Goal: Task Accomplishment & Management: Complete application form

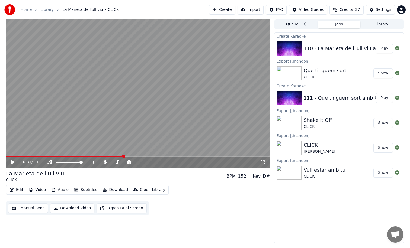
click at [231, 9] on button "Create" at bounding box center [222, 10] width 26 height 10
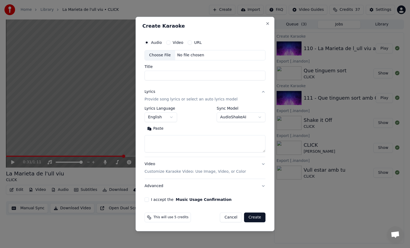
click at [168, 57] on div "Choose File" at bounding box center [160, 55] width 30 height 10
type input "**********"
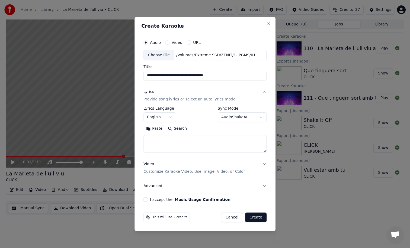
click at [189, 141] on textarea at bounding box center [204, 143] width 123 height 17
paste textarea "**********"
type textarea "**********"
click at [167, 116] on body "**********" at bounding box center [205, 124] width 410 height 248
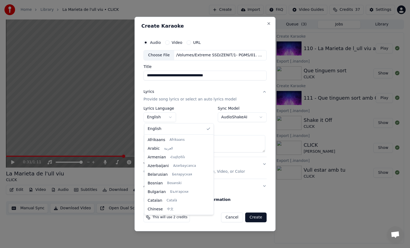
select select "**"
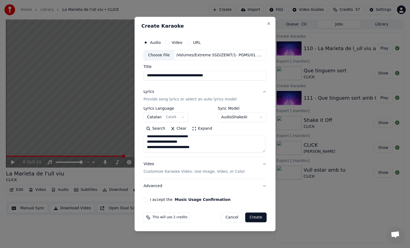
click at [148, 200] on button "I accept the Music Usage Confirmation" at bounding box center [145, 200] width 4 height 4
click at [258, 217] on button "Create" at bounding box center [255, 218] width 21 height 10
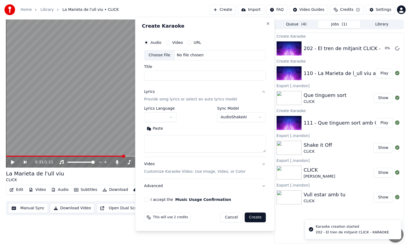
scroll to position [0, 0]
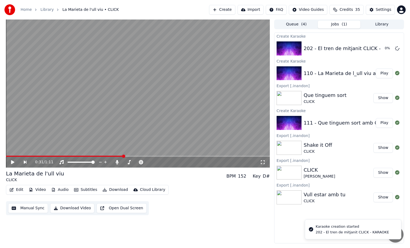
click at [225, 8] on button "Create" at bounding box center [222, 10] width 26 height 10
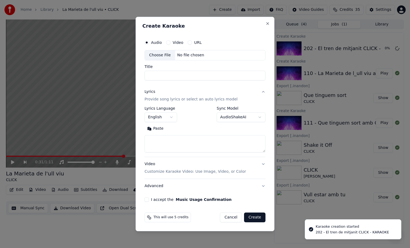
click at [166, 59] on div "Choose File" at bounding box center [160, 55] width 30 height 10
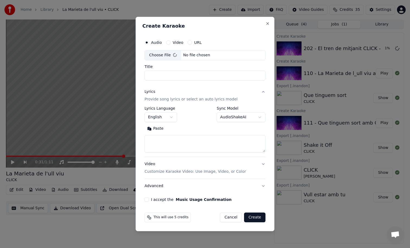
type input "**********"
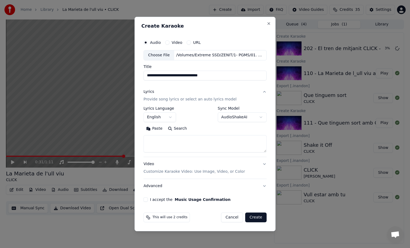
click at [200, 152] on textarea at bounding box center [204, 143] width 123 height 17
paste textarea "**********"
type textarea "**********"
click at [166, 118] on body "**********" at bounding box center [205, 124] width 410 height 248
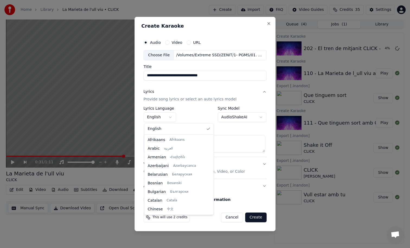
select select "**"
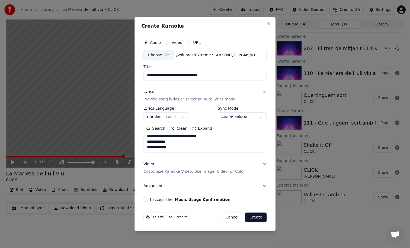
click at [256, 216] on button "Create" at bounding box center [255, 218] width 21 height 10
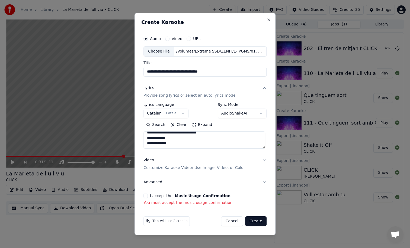
click at [146, 196] on button "I accept the Music Usage Confirmation" at bounding box center [145, 196] width 4 height 4
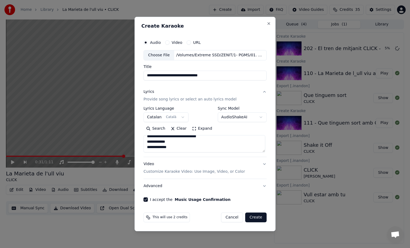
click at [252, 214] on button "Create" at bounding box center [255, 218] width 21 height 10
click at [254, 216] on div "Cancel Create" at bounding box center [241, 218] width 52 height 10
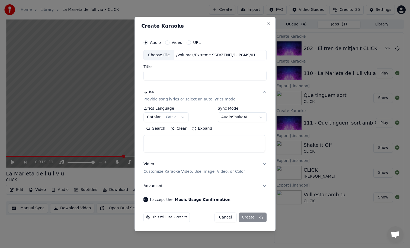
scroll to position [0, 0]
select select
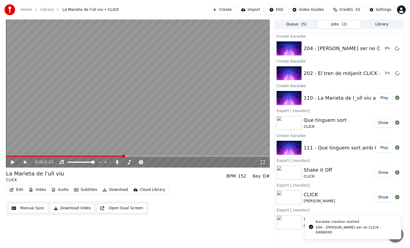
click at [225, 9] on button "Create" at bounding box center [222, 10] width 26 height 10
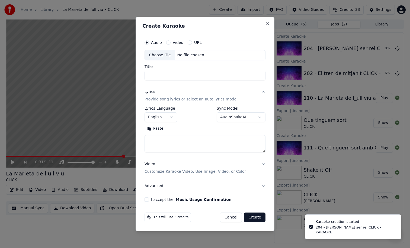
click at [167, 53] on div "Choose File" at bounding box center [160, 55] width 30 height 10
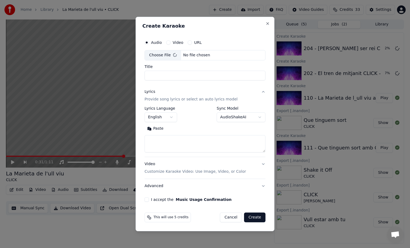
type input "**********"
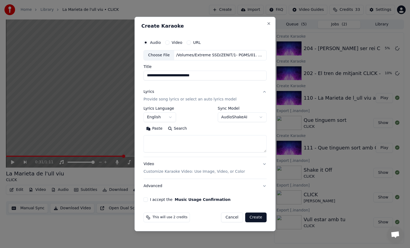
click at [219, 151] on textarea at bounding box center [204, 143] width 123 height 17
paste textarea "**********"
type textarea "**********"
click at [160, 110] on label "Lyrics Language" at bounding box center [159, 109] width 33 height 4
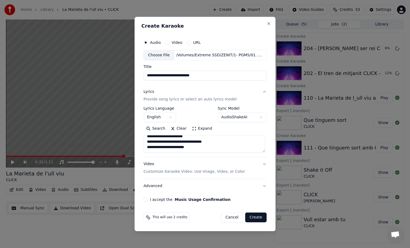
click at [162, 117] on body "**********" at bounding box center [205, 124] width 410 height 248
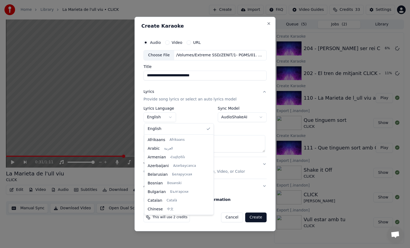
select select "**"
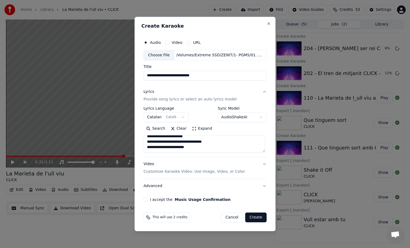
click at [147, 202] on div "**********" at bounding box center [204, 119] width 127 height 169
click at [147, 200] on button "I accept the Music Usage Confirmation" at bounding box center [145, 200] width 4 height 4
click at [249, 220] on button "Create" at bounding box center [255, 218] width 21 height 10
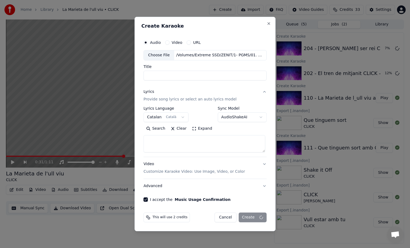
scroll to position [0, 0]
select select
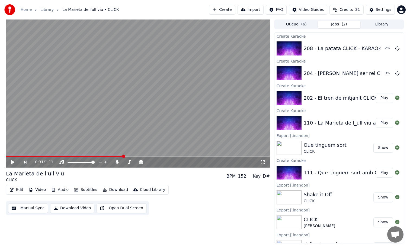
click at [228, 8] on button "Create" at bounding box center [222, 10] width 26 height 10
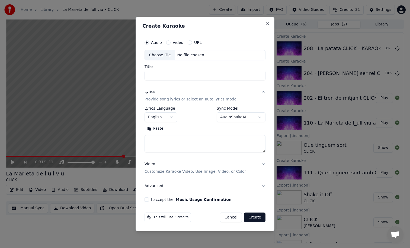
click at [168, 55] on div "Choose File" at bounding box center [160, 55] width 30 height 10
type input "**********"
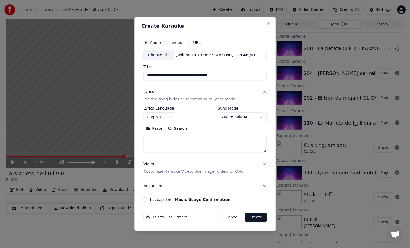
click at [191, 142] on textarea at bounding box center [204, 143] width 123 height 17
paste textarea "**********"
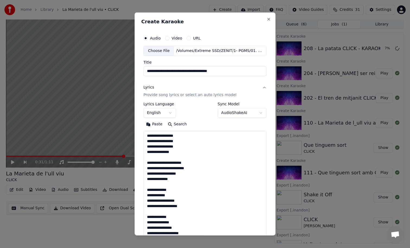
scroll to position [93, 0]
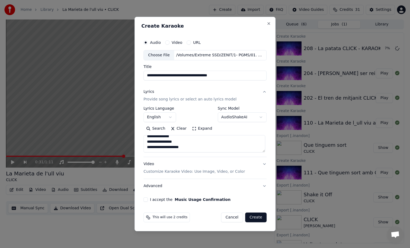
type textarea "**********"
click at [163, 116] on body "**********" at bounding box center [205, 124] width 410 height 248
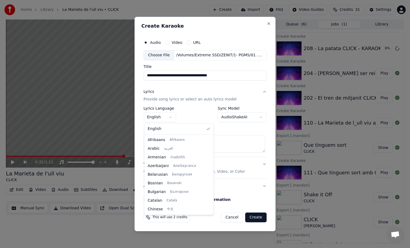
select select "**"
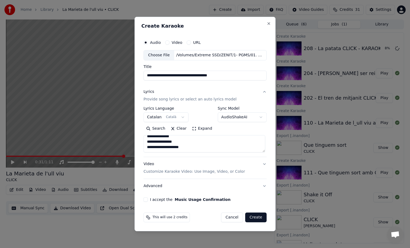
click at [147, 200] on button "I accept the Music Usage Confirmation" at bounding box center [145, 200] width 4 height 4
click at [248, 218] on button "Create" at bounding box center [255, 218] width 21 height 10
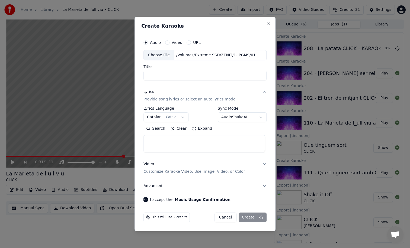
select select
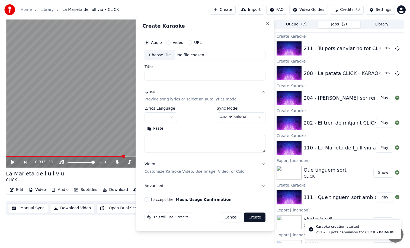
scroll to position [0, 0]
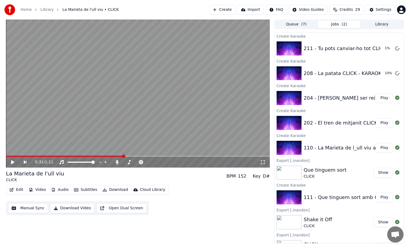
click at [380, 97] on button "Play" at bounding box center [384, 98] width 17 height 10
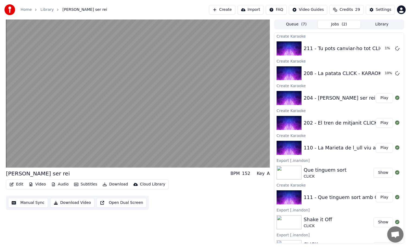
click at [379, 122] on button "Play" at bounding box center [384, 123] width 17 height 10
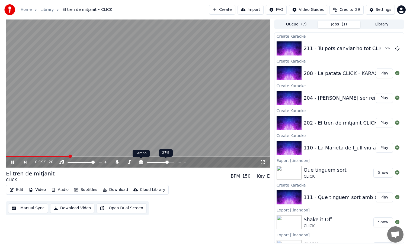
click at [142, 162] on icon at bounding box center [140, 162] width 5 height 4
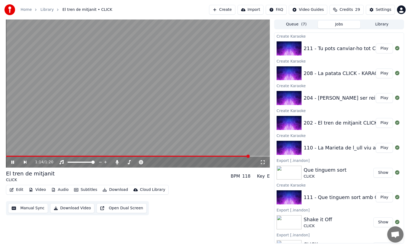
click at [114, 192] on button "Download" at bounding box center [115, 190] width 30 height 8
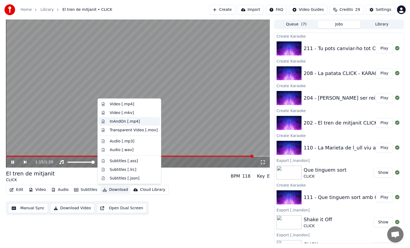
click at [137, 123] on div "InAndOn [.mp4]" at bounding box center [125, 121] width 30 height 5
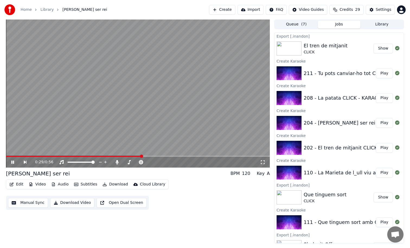
click at [29, 155] on video at bounding box center [138, 94] width 264 height 148
click at [29, 157] on span at bounding box center [74, 156] width 136 height 1
click at [45, 119] on video at bounding box center [138, 94] width 264 height 148
click at [15, 156] on span at bounding box center [10, 156] width 9 height 1
drag, startPoint x: 13, startPoint y: 157, endPoint x: 0, endPoint y: 157, distance: 12.8
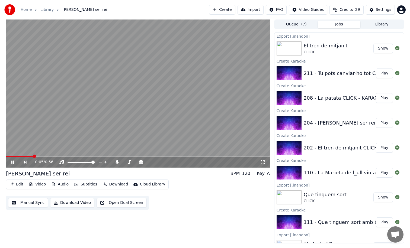
click at [0, 157] on div "0:05 / 0:56 [PERSON_NAME] ser rei BPM 120 Key A Edit Video Audio Subtitles Down…" at bounding box center [205, 132] width 410 height 224
click at [39, 126] on video at bounding box center [138, 94] width 264 height 148
click at [6, 156] on span at bounding box center [6, 156] width 0 height 1
click at [378, 8] on div "Settings" at bounding box center [383, 9] width 15 height 5
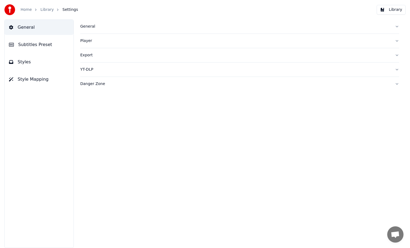
click at [63, 43] on button "Subtitles Preset" at bounding box center [39, 44] width 69 height 15
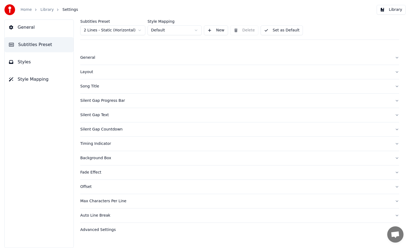
click at [106, 118] on button "Silent Gap Text" at bounding box center [239, 115] width 319 height 14
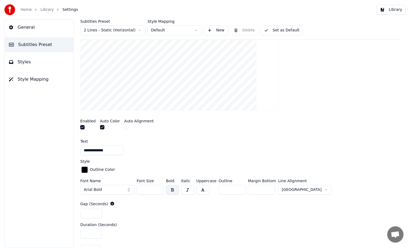
scroll to position [126, 0]
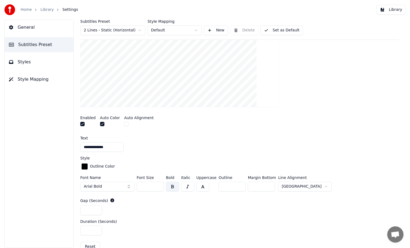
click at [91, 211] on input "*" at bounding box center [91, 211] width 22 height 10
type input "**"
click at [354, 104] on div at bounding box center [239, 58] width 319 height 108
click at [393, 11] on button "Library" at bounding box center [391, 10] width 29 height 10
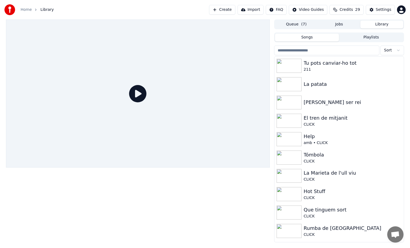
click at [183, 107] on div at bounding box center [138, 94] width 264 height 148
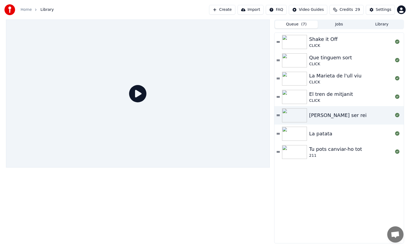
click at [297, 23] on button "Queue ( 7 )" at bounding box center [296, 25] width 43 height 8
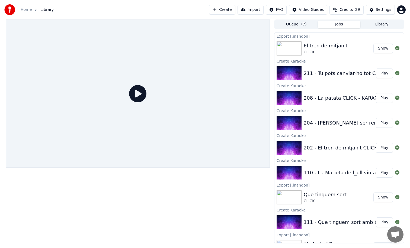
click at [340, 26] on button "Jobs" at bounding box center [339, 25] width 43 height 8
click at [376, 122] on button "Play" at bounding box center [384, 123] width 17 height 10
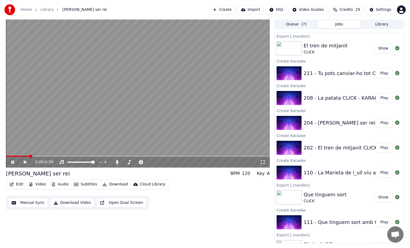
click at [220, 126] on video at bounding box center [138, 94] width 264 height 148
click at [381, 10] on div "Settings" at bounding box center [383, 9] width 15 height 5
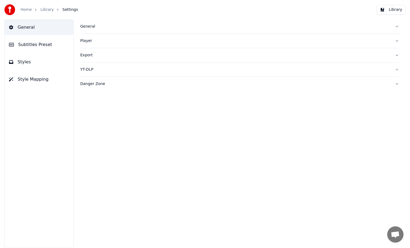
click at [43, 46] on span "Subtitles Preset" at bounding box center [35, 44] width 34 height 7
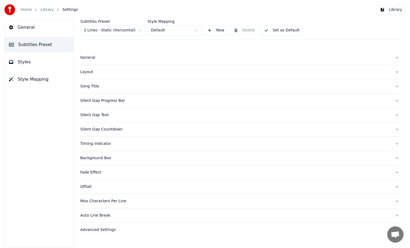
click at [106, 147] on button "Timing Indicator" at bounding box center [239, 144] width 319 height 14
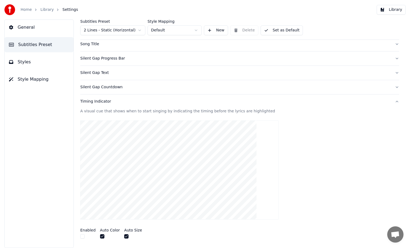
scroll to position [38, 0]
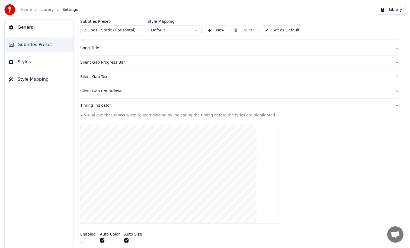
click at [109, 74] on button "Silent Gap Text" at bounding box center [239, 77] width 319 height 14
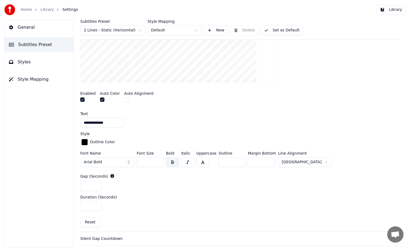
scroll to position [155, 0]
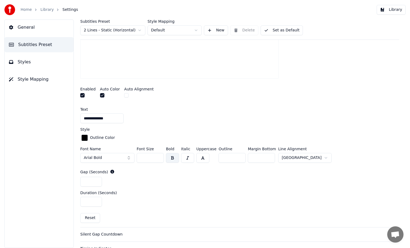
type input "*"
click at [96, 183] on input "*" at bounding box center [91, 182] width 22 height 10
click at [97, 203] on input "*" at bounding box center [91, 202] width 22 height 10
type input "*"
click at [97, 203] on input "*" at bounding box center [91, 202] width 22 height 10
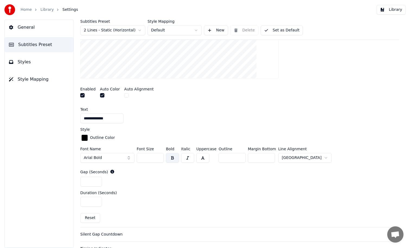
type input "*"
click at [97, 180] on input "*" at bounding box center [91, 182] width 22 height 10
click at [389, 11] on button "Library" at bounding box center [391, 10] width 29 height 10
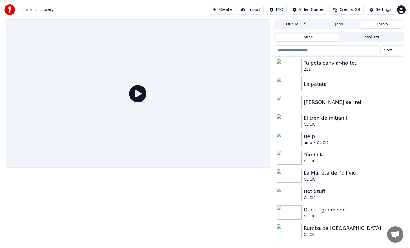
click at [206, 74] on div at bounding box center [138, 94] width 264 height 148
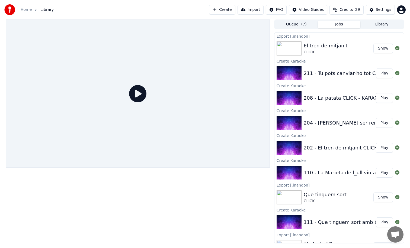
click at [339, 24] on button "Jobs" at bounding box center [339, 25] width 43 height 8
click at [385, 120] on button "Play" at bounding box center [384, 123] width 17 height 10
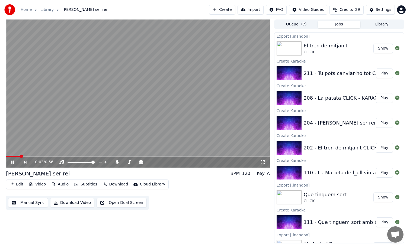
click at [17, 157] on span at bounding box center [13, 156] width 14 height 1
click at [11, 157] on span at bounding box center [8, 156] width 5 height 1
click at [140, 122] on video at bounding box center [138, 94] width 264 height 148
click at [384, 10] on div "Settings" at bounding box center [383, 9] width 15 height 5
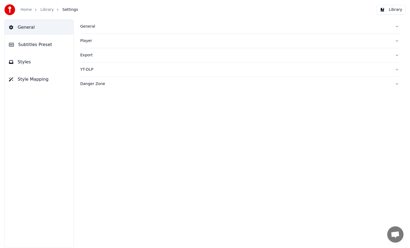
click at [53, 64] on button "Styles" at bounding box center [39, 62] width 69 height 15
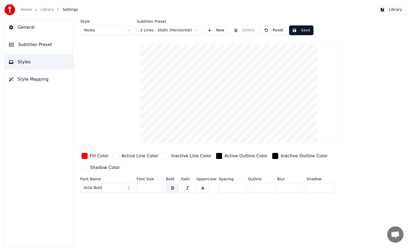
click at [48, 46] on span "Subtitles Preset" at bounding box center [35, 44] width 34 height 7
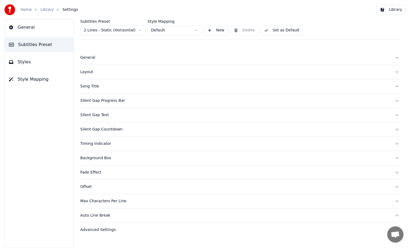
click at [108, 115] on div "Silent Gap Text" at bounding box center [235, 115] width 310 height 5
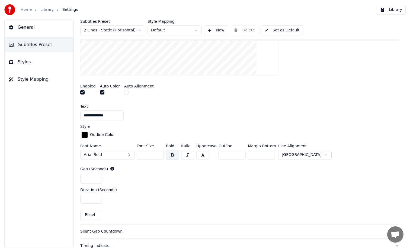
scroll to position [159, 0]
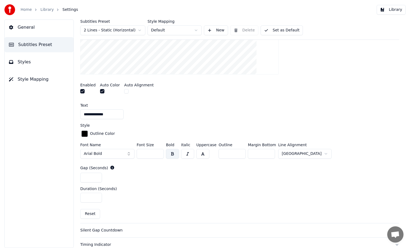
click at [97, 196] on input "*" at bounding box center [91, 198] width 22 height 10
type input "*"
click at [97, 196] on input "*" at bounding box center [91, 198] width 22 height 10
click at [97, 176] on input "*" at bounding box center [91, 178] width 22 height 10
type input "*"
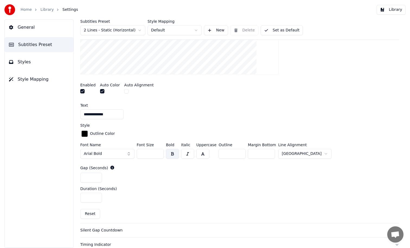
click at [97, 176] on input "*" at bounding box center [91, 178] width 22 height 10
click at [168, 191] on div "Duration (Seconds) *" at bounding box center [239, 195] width 319 height 16
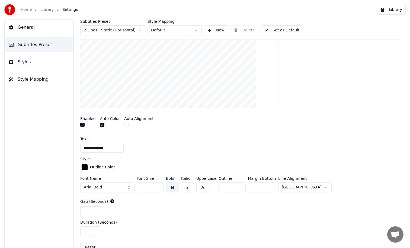
scroll to position [0, 0]
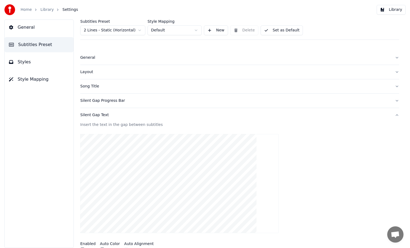
click at [397, 12] on button "Library" at bounding box center [391, 10] width 29 height 10
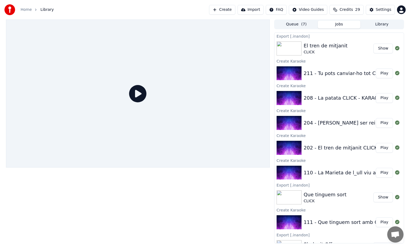
click at [333, 22] on button "Jobs" at bounding box center [339, 25] width 43 height 8
click at [384, 123] on button "Play" at bounding box center [384, 123] width 17 height 10
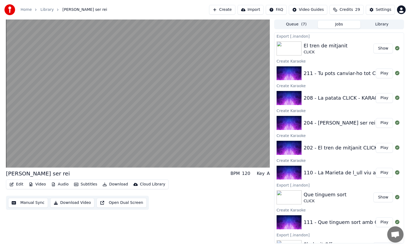
click at [112, 181] on button "Download" at bounding box center [115, 185] width 30 height 8
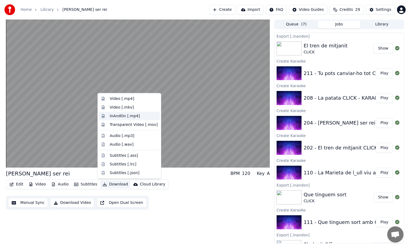
click at [136, 117] on div "InAndOn [.mp4]" at bounding box center [125, 115] width 30 height 5
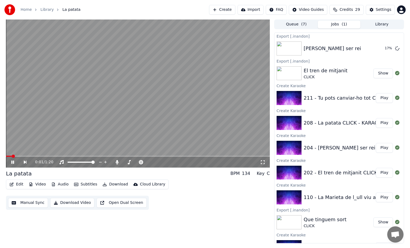
click at [195, 102] on video at bounding box center [138, 94] width 264 height 148
click at [230, 9] on button "Create" at bounding box center [222, 10] width 26 height 10
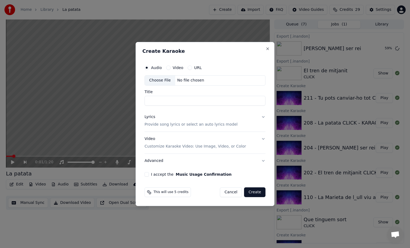
click at [159, 84] on div "Choose File" at bounding box center [160, 81] width 30 height 10
type input "**********"
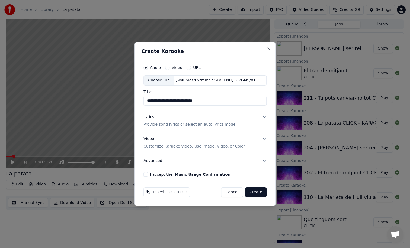
click at [197, 126] on p "Provide song lyrics or select an auto lyrics model" at bounding box center [189, 124] width 93 height 5
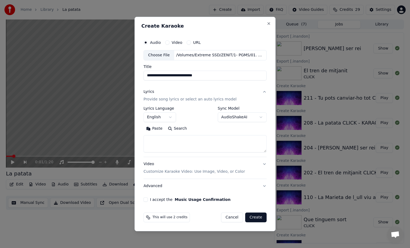
click at [183, 142] on textarea at bounding box center [204, 143] width 123 height 17
paste textarea "**********"
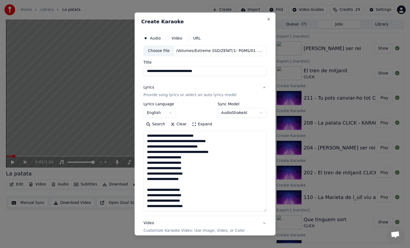
scroll to position [66, 0]
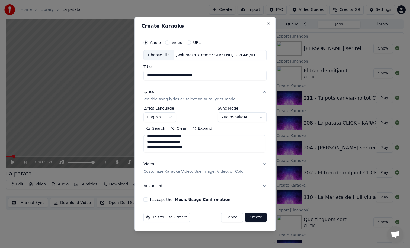
type textarea "**********"
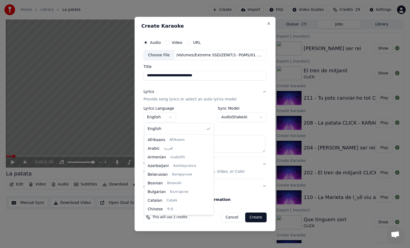
click at [167, 122] on body "**********" at bounding box center [205, 124] width 410 height 248
select select "**"
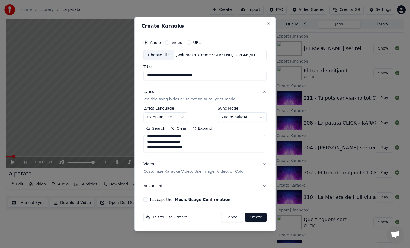
click at [161, 120] on body "**********" at bounding box center [205, 124] width 410 height 248
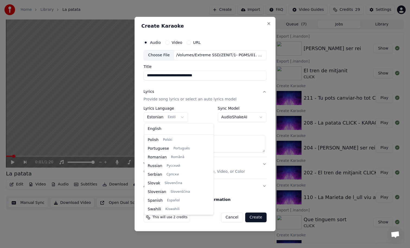
scroll to position [338, 0]
select select "**"
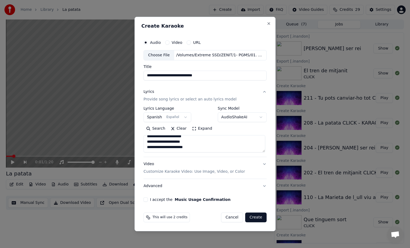
click at [146, 200] on button "I accept the Music Usage Confirmation" at bounding box center [145, 200] width 4 height 4
type button "on"
click at [255, 221] on button "Create" at bounding box center [255, 218] width 21 height 10
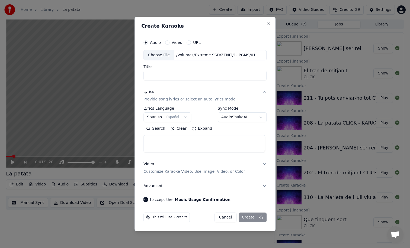
scroll to position [0, 0]
select select
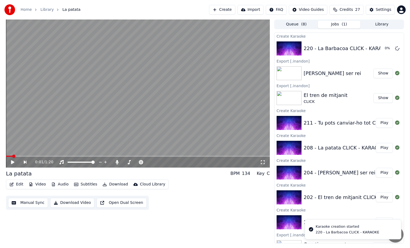
click at [227, 12] on button "Create" at bounding box center [222, 10] width 26 height 10
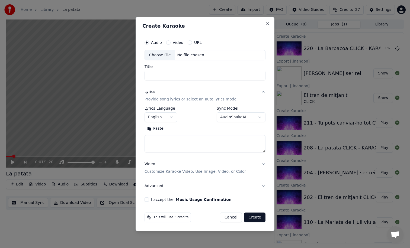
click at [170, 58] on div "Choose File" at bounding box center [160, 55] width 30 height 10
type input "**********"
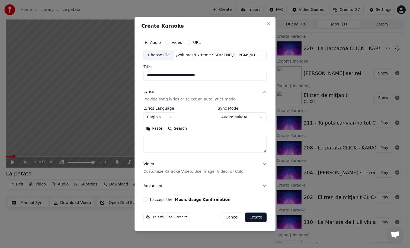
click at [206, 146] on textarea at bounding box center [204, 143] width 123 height 17
paste textarea "**********"
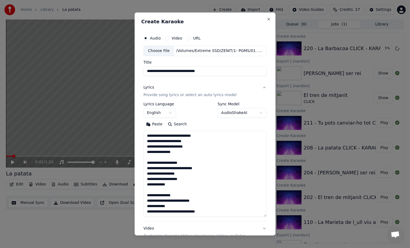
scroll to position [72, 0]
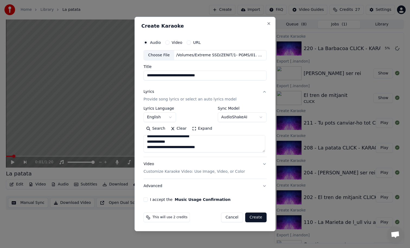
type textarea "**********"
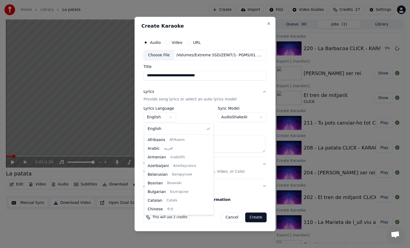
click at [155, 114] on body "**********" at bounding box center [205, 124] width 410 height 248
click at [186, 112] on body "**********" at bounding box center [205, 124] width 410 height 248
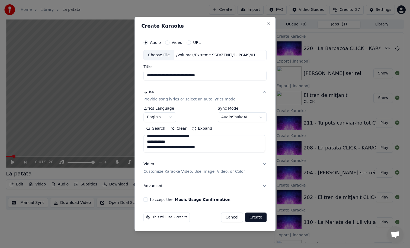
click at [146, 199] on button "I accept the Music Usage Confirmation" at bounding box center [145, 200] width 4 height 4
click at [257, 220] on button "Create" at bounding box center [255, 218] width 21 height 10
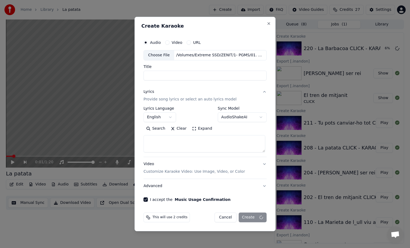
select select
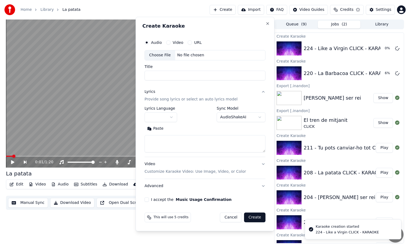
scroll to position [0, 0]
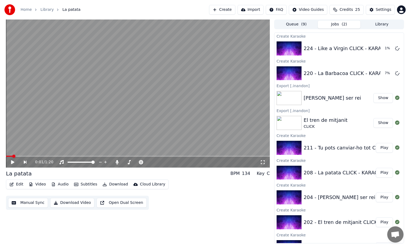
click at [231, 8] on button "Create" at bounding box center [222, 10] width 26 height 10
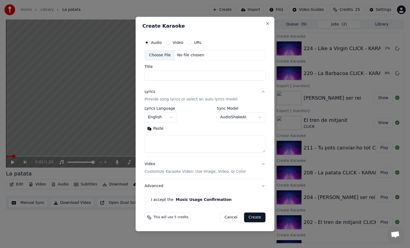
click at [170, 54] on div "Choose File" at bounding box center [160, 55] width 30 height 10
type input "**********"
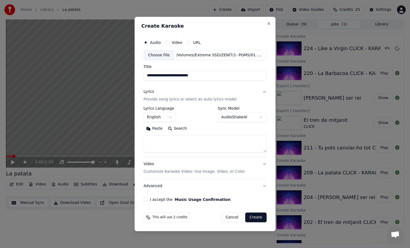
click at [219, 141] on textarea at bounding box center [204, 143] width 123 height 17
paste textarea "**********"
type textarea "**********"
click at [148, 199] on div "I accept the Music Usage Confirmation" at bounding box center [204, 200] width 123 height 4
click at [147, 199] on button "I accept the Music Usage Confirmation" at bounding box center [145, 200] width 4 height 4
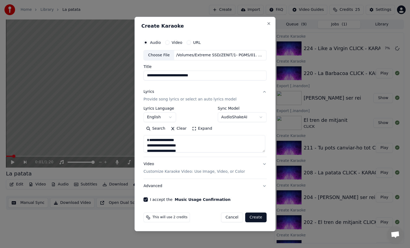
click at [257, 214] on button "Create" at bounding box center [255, 218] width 21 height 10
select select
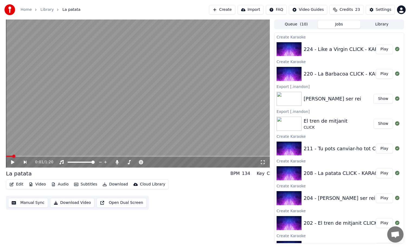
scroll to position [34, 0]
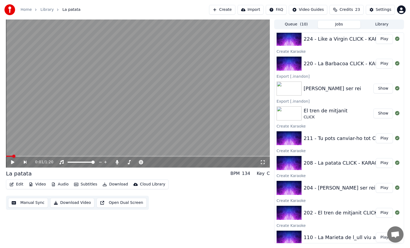
click at [384, 168] on button "Play" at bounding box center [384, 163] width 17 height 10
click at [81, 156] on span at bounding box center [137, 156] width 262 height 1
click at [154, 139] on video at bounding box center [138, 94] width 264 height 148
click at [116, 189] on div "Edit Video Audio Subtitles Download Cloud Library" at bounding box center [87, 185] width 163 height 10
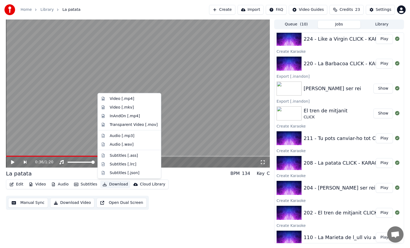
click at [116, 187] on button "Download" at bounding box center [115, 185] width 30 height 8
click at [130, 116] on div "InAndOn [.mp4]" at bounding box center [125, 115] width 30 height 5
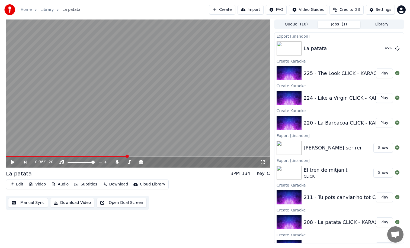
click at [381, 201] on button "Play" at bounding box center [384, 198] width 17 height 10
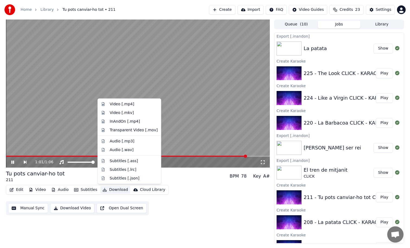
click at [115, 188] on button "Download" at bounding box center [115, 190] width 30 height 8
click at [129, 123] on div "InAndOn [.mp4]" at bounding box center [125, 121] width 30 height 5
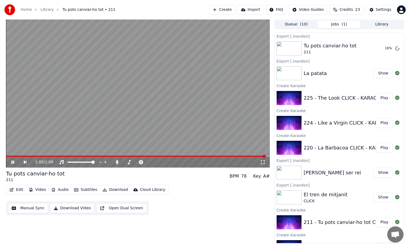
click at [381, 150] on button "Play" at bounding box center [384, 148] width 17 height 10
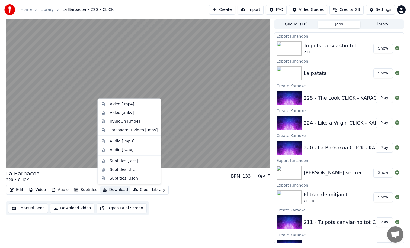
click at [114, 191] on button "Download" at bounding box center [115, 190] width 30 height 8
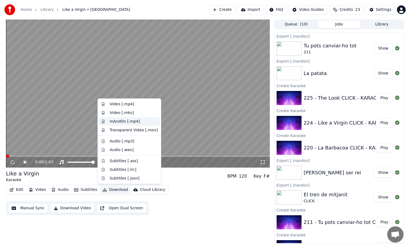
click at [135, 123] on div "InAndOn [.mp4]" at bounding box center [125, 121] width 30 height 5
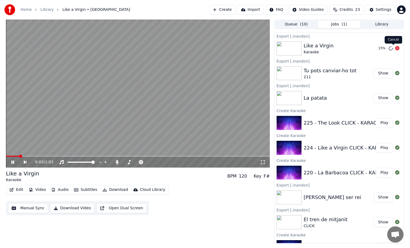
click at [395, 48] on icon at bounding box center [397, 48] width 4 height 4
click at [227, 91] on video at bounding box center [138, 94] width 264 height 148
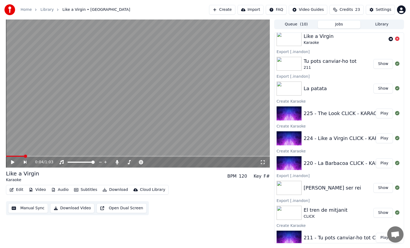
scroll to position [16, 0]
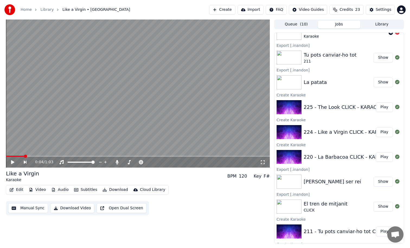
click at [381, 156] on button "Play" at bounding box center [384, 157] width 17 height 10
click at [113, 190] on button "Download" at bounding box center [115, 190] width 30 height 8
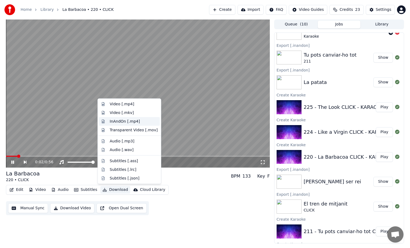
click at [124, 123] on div "InAndOn [.mp4]" at bounding box center [125, 121] width 30 height 5
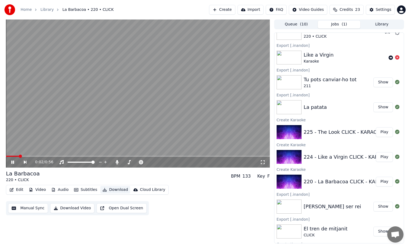
scroll to position [40, 0]
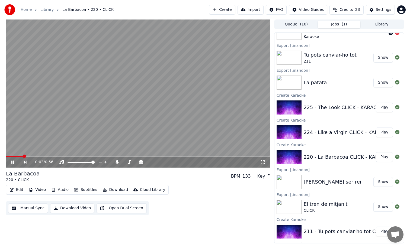
click at [148, 119] on video at bounding box center [138, 94] width 264 height 148
click at [386, 133] on button "Play" at bounding box center [384, 133] width 17 height 10
click at [27, 156] on span at bounding box center [138, 156] width 264 height 1
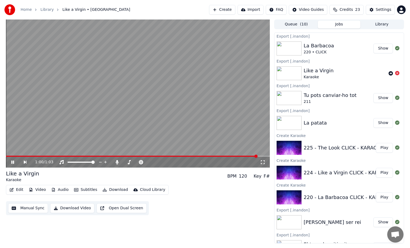
click at [180, 121] on video at bounding box center [138, 94] width 264 height 148
click at [114, 185] on div "Edit Video Audio Subtitles Download Cloud Library" at bounding box center [87, 190] width 163 height 10
click at [114, 188] on button "Download" at bounding box center [115, 190] width 30 height 8
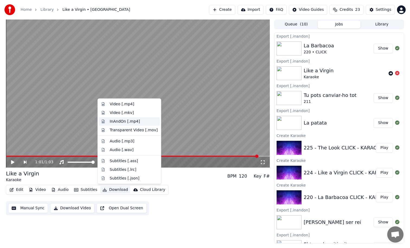
click at [121, 121] on div "InAndOn [.mp4]" at bounding box center [125, 121] width 30 height 5
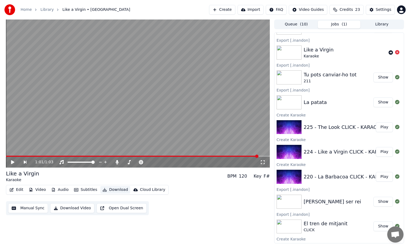
scroll to position [46, 0]
click at [381, 125] on button "Play" at bounding box center [384, 127] width 17 height 10
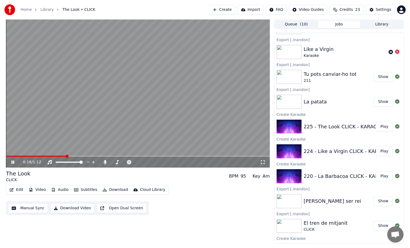
click at [28, 157] on span at bounding box center [36, 156] width 60 height 1
click at [20, 157] on span at bounding box center [13, 156] width 14 height 1
click at [63, 145] on video at bounding box center [138, 94] width 264 height 148
click at [388, 9] on div "Settings" at bounding box center [383, 9] width 15 height 5
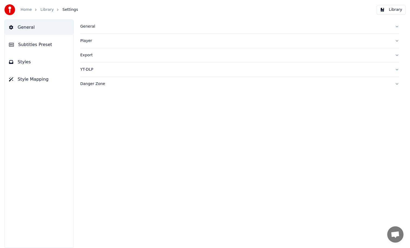
click at [37, 64] on button "Styles" at bounding box center [39, 62] width 69 height 15
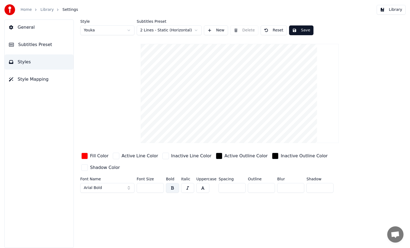
click at [39, 52] on div "General Subtitles Preset Styles Style Mapping" at bounding box center [38, 134] width 69 height 229
click at [38, 47] on span "Subtitles Preset" at bounding box center [35, 44] width 34 height 7
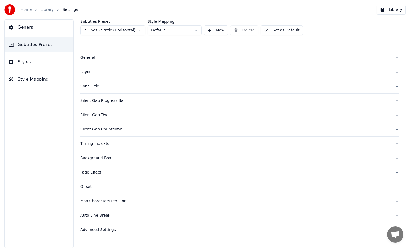
click at [99, 114] on div "Silent Gap Text" at bounding box center [235, 115] width 310 height 5
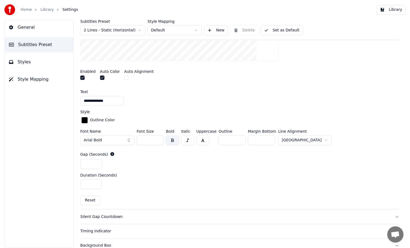
scroll to position [208, 0]
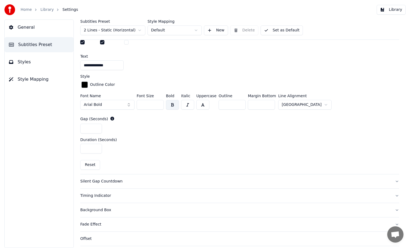
click at [97, 149] on input "*" at bounding box center [91, 149] width 22 height 10
type input "*"
click at [97, 149] on input "*" at bounding box center [91, 149] width 22 height 10
click at [387, 14] on button "Library" at bounding box center [391, 10] width 29 height 10
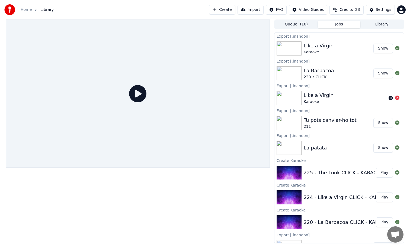
click at [340, 27] on button "Jobs" at bounding box center [339, 25] width 43 height 8
click at [380, 173] on button "Play" at bounding box center [384, 173] width 17 height 10
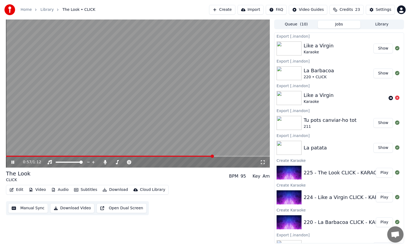
click at [175, 90] on video at bounding box center [138, 94] width 264 height 148
click at [17, 191] on button "Edit" at bounding box center [16, 190] width 18 height 8
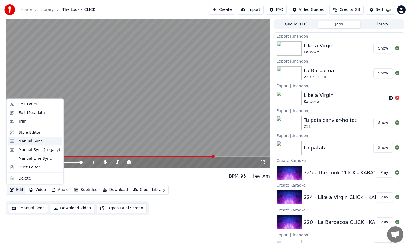
click at [39, 143] on div "Manual Sync" at bounding box center [30, 141] width 24 height 5
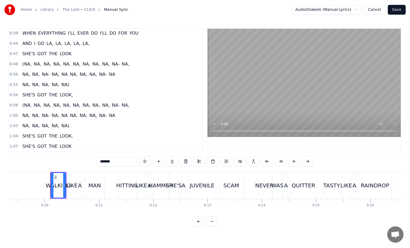
scroll to position [0, 521]
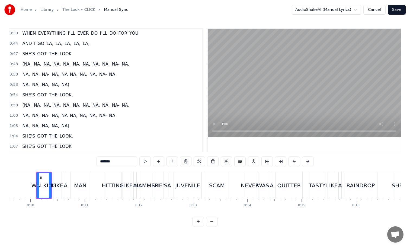
click at [67, 94] on span "LOOK," at bounding box center [66, 95] width 14 height 6
type input "*****"
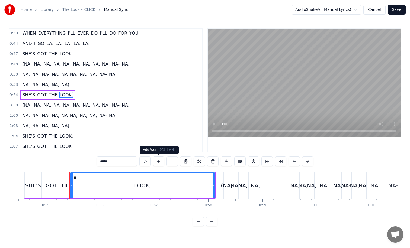
scroll to position [0, 2980]
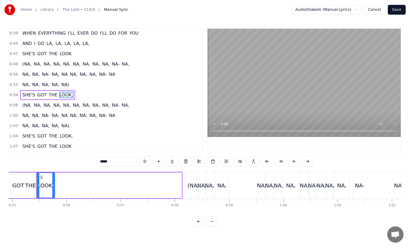
drag, startPoint x: 180, startPoint y: 181, endPoint x: 53, endPoint y: 180, distance: 126.9
click at [53, 180] on div at bounding box center [53, 185] width 2 height 25
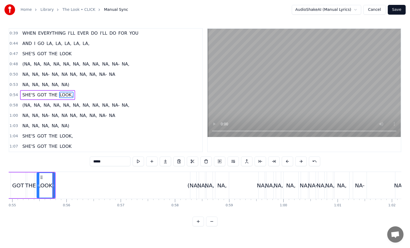
click at [401, 4] on div "Home Library The Look • CLICK Manual Sync AudioShakeAI (Manual Lyrics) Cancel S…" at bounding box center [205, 10] width 410 height 20
click at [401, 7] on button "Save" at bounding box center [397, 10] width 18 height 10
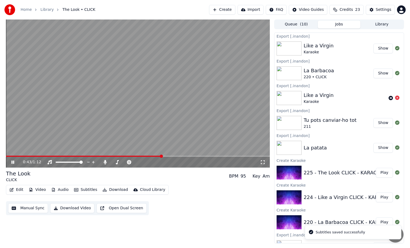
click at [161, 157] on span at bounding box center [138, 156] width 264 height 1
click at [168, 132] on video at bounding box center [138, 94] width 264 height 148
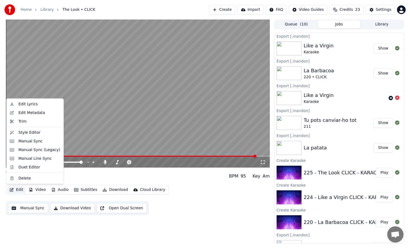
click at [12, 191] on icon "button" at bounding box center [11, 190] width 4 height 4
click at [32, 144] on div "Manual Sync" at bounding box center [35, 141] width 55 height 9
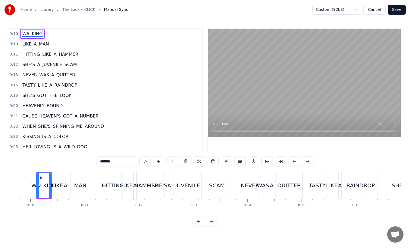
scroll to position [165, 0]
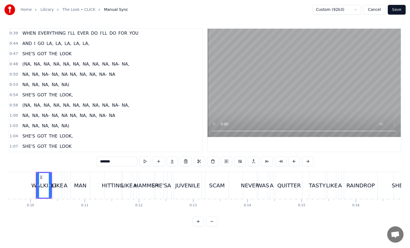
click at [29, 104] on span "(NA," at bounding box center [27, 105] width 10 height 6
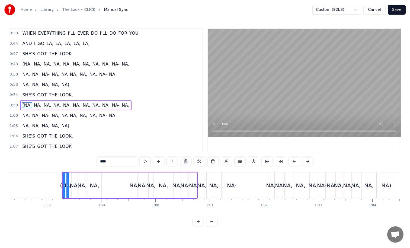
scroll to position [0, 3134]
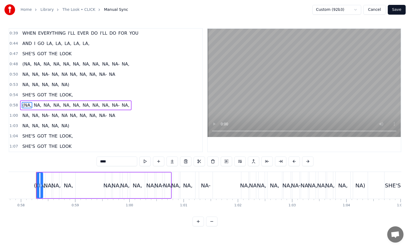
click at [121, 106] on span "NA," at bounding box center [125, 105] width 9 height 6
type input "***"
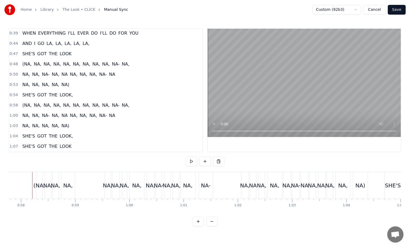
scroll to position [0, 3130]
click at [43, 181] on div "(NA," at bounding box center [43, 185] width 6 height 27
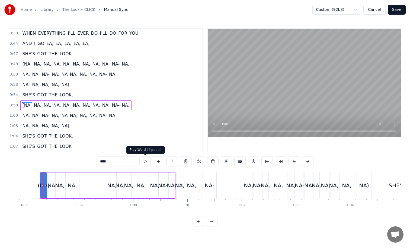
click at [148, 160] on button at bounding box center [144, 162] width 11 height 10
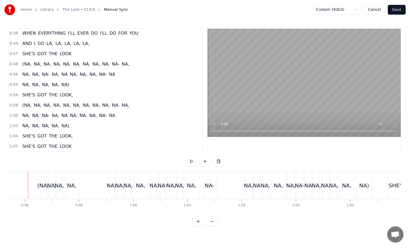
scroll to position [0, 3122]
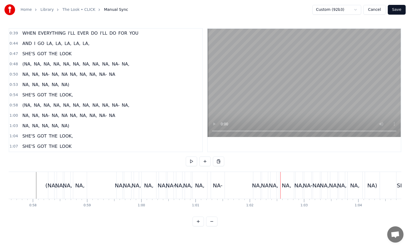
click at [218, 180] on div "NA-" at bounding box center [218, 185] width 14 height 27
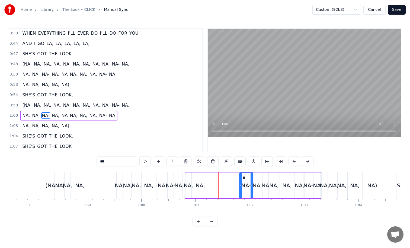
drag, startPoint x: 215, startPoint y: 177, endPoint x: 243, endPoint y: 177, distance: 27.9
click at [243, 177] on icon at bounding box center [244, 177] width 4 height 4
drag, startPoint x: 240, startPoint y: 183, endPoint x: 246, endPoint y: 183, distance: 6.2
click at [246, 183] on div at bounding box center [247, 185] width 2 height 25
click at [172, 178] on div "NA-" at bounding box center [171, 185] width 6 height 27
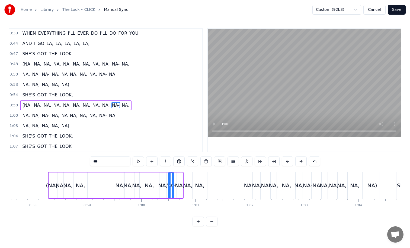
click at [54, 184] on div "(NA," at bounding box center [52, 186] width 12 height 8
click at [117, 186] on div "NA," at bounding box center [119, 186] width 9 height 8
drag, startPoint x: 87, startPoint y: 184, endPoint x: 80, endPoint y: 184, distance: 6.5
click at [80, 184] on div "NA," at bounding box center [81, 186] width 14 height 26
drag, startPoint x: 85, startPoint y: 183, endPoint x: 79, endPoint y: 183, distance: 5.7
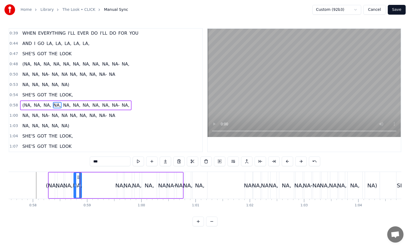
click at [79, 183] on div at bounding box center [80, 185] width 2 height 25
click at [118, 181] on div "NA," at bounding box center [120, 186] width 6 height 26
drag, startPoint x: 119, startPoint y: 177, endPoint x: 84, endPoint y: 177, distance: 34.7
click at [84, 177] on div at bounding box center [84, 185] width 2 height 25
drag, startPoint x: 120, startPoint y: 181, endPoint x: 88, endPoint y: 181, distance: 31.7
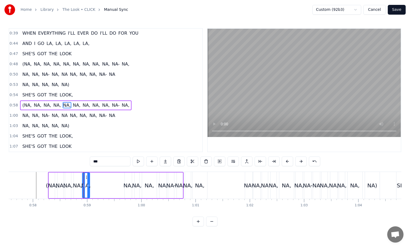
click at [88, 181] on div at bounding box center [88, 185] width 2 height 25
click at [50, 182] on div "(NA," at bounding box center [52, 186] width 12 height 8
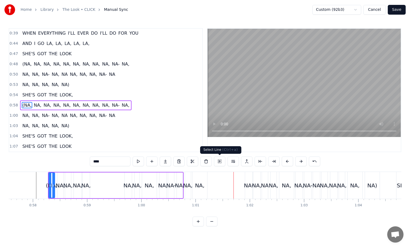
click at [200, 180] on div "NA," at bounding box center [200, 185] width 15 height 27
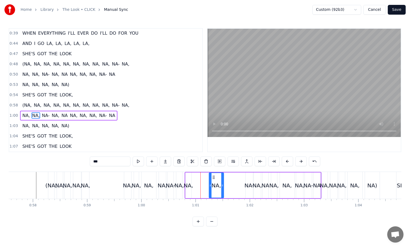
drag, startPoint x: 197, startPoint y: 177, endPoint x: 214, endPoint y: 177, distance: 16.5
click at [214, 177] on icon at bounding box center [214, 177] width 4 height 4
click at [188, 175] on div "NA," at bounding box center [189, 186] width 6 height 26
click at [192, 180] on div at bounding box center [192, 185] width 2 height 25
drag, startPoint x: 189, startPoint y: 177, endPoint x: 205, endPoint y: 177, distance: 15.5
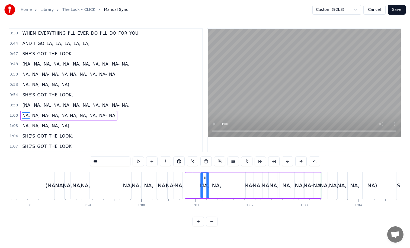
click at [205, 177] on icon at bounding box center [205, 177] width 4 height 4
drag, startPoint x: 202, startPoint y: 177, endPoint x: 192, endPoint y: 177, distance: 9.5
click at [192, 177] on div at bounding box center [192, 185] width 2 height 25
click at [70, 182] on div "NA," at bounding box center [67, 186] width 9 height 8
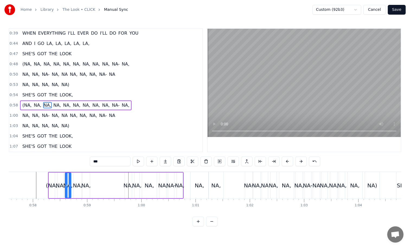
click at [128, 177] on div "NA," at bounding box center [128, 186] width 7 height 26
drag, startPoint x: 128, startPoint y: 176, endPoint x: 104, endPoint y: 177, distance: 23.9
click at [105, 177] on circle at bounding box center [105, 176] width 0 height 0
click at [137, 177] on div "NA," at bounding box center [137, 186] width 5 height 26
drag, startPoint x: 139, startPoint y: 177, endPoint x: 115, endPoint y: 177, distance: 23.9
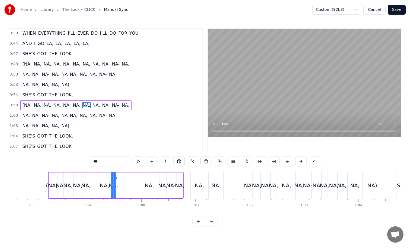
click at [115, 177] on icon at bounding box center [115, 177] width 4 height 4
click at [149, 178] on div "NA," at bounding box center [149, 186] width 15 height 26
drag, startPoint x: 146, startPoint y: 177, endPoint x: 122, endPoint y: 177, distance: 24.4
click at [122, 177] on icon at bounding box center [122, 177] width 4 height 4
click at [162, 178] on div "NA," at bounding box center [162, 186] width 7 height 26
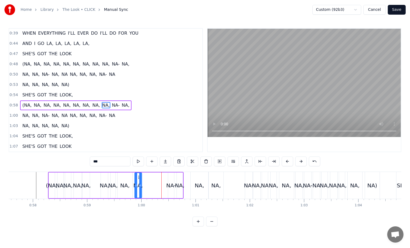
drag, startPoint x: 162, startPoint y: 176, endPoint x: 138, endPoint y: 176, distance: 24.7
click at [138, 176] on icon at bounding box center [139, 177] width 4 height 4
click at [55, 182] on div "(NA," at bounding box center [52, 186] width 12 height 8
type input "****"
click at [379, 14] on button "Cancel" at bounding box center [374, 10] width 22 height 10
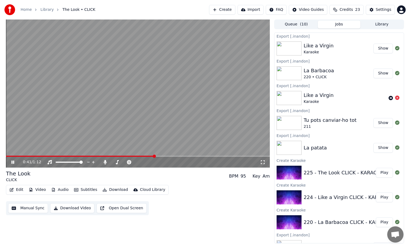
click at [155, 156] on span at bounding box center [138, 156] width 264 height 1
click at [175, 155] on video at bounding box center [138, 94] width 264 height 148
click at [176, 156] on video at bounding box center [138, 94] width 264 height 148
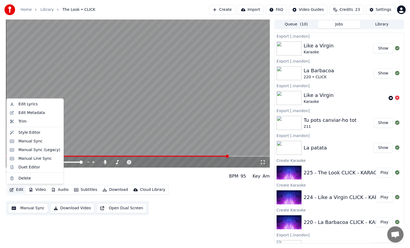
click at [16, 190] on button "Edit" at bounding box center [16, 190] width 18 height 8
click at [37, 139] on div "Manual Sync" at bounding box center [30, 141] width 24 height 5
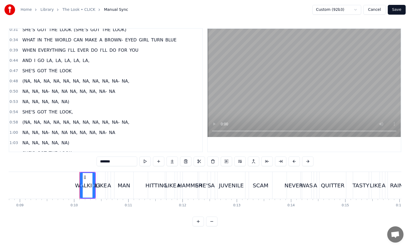
scroll to position [165, 0]
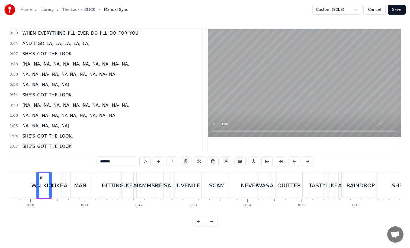
click at [106, 104] on div "(NA, NA, NA, NA, NA, NA, NA, NA, NA, NA- NA," at bounding box center [75, 106] width 111 height 10
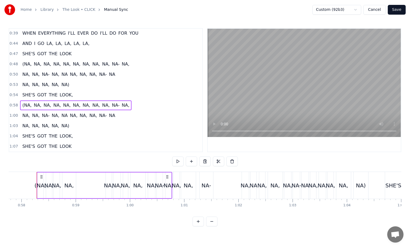
scroll to position [0, 3134]
click at [105, 182] on div "NA," at bounding box center [107, 186] width 9 height 8
click at [106, 181] on div at bounding box center [105, 185] width 2 height 25
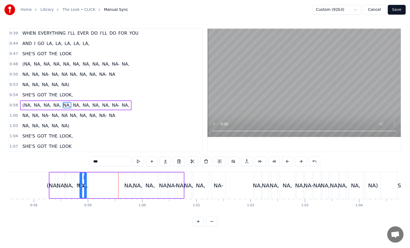
scroll to position [0, 3121]
drag, startPoint x: 108, startPoint y: 178, endPoint x: 92, endPoint y: 179, distance: 16.0
click at [92, 179] on icon at bounding box center [93, 177] width 4 height 4
click at [53, 175] on div "(NA," at bounding box center [53, 186] width 6 height 26
click at [256, 184] on div "NA," at bounding box center [257, 186] width 9 height 8
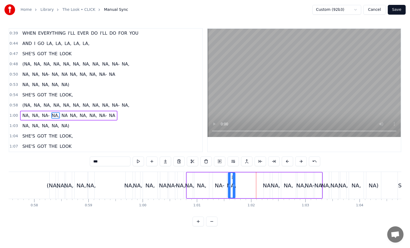
drag, startPoint x: 259, startPoint y: 177, endPoint x: 232, endPoint y: 177, distance: 27.1
click at [232, 177] on icon at bounding box center [233, 177] width 4 height 4
click at [127, 179] on div "NA," at bounding box center [129, 185] width 7 height 27
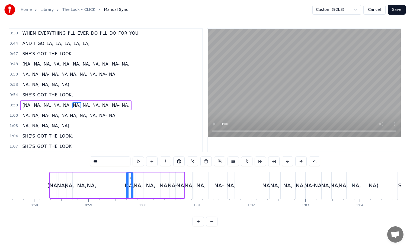
click at [263, 183] on div "NA" at bounding box center [266, 186] width 8 height 8
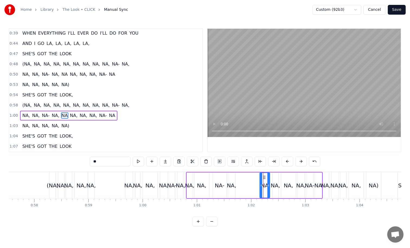
drag, startPoint x: 265, startPoint y: 177, endPoint x: 261, endPoint y: 177, distance: 4.1
click at [261, 177] on div at bounding box center [261, 185] width 2 height 25
drag, startPoint x: 264, startPoint y: 177, endPoint x: 248, endPoint y: 176, distance: 15.2
click at [248, 176] on circle at bounding box center [248, 176] width 0 height 0
click at [274, 178] on div "NA," at bounding box center [276, 186] width 6 height 26
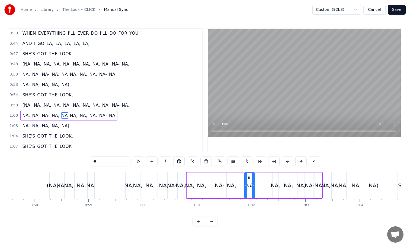
type input "***"
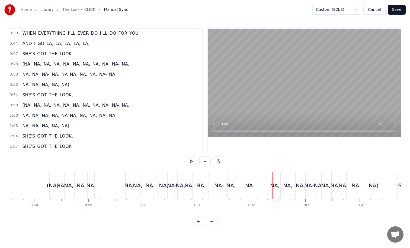
click at [273, 178] on div "NA," at bounding box center [275, 185] width 6 height 27
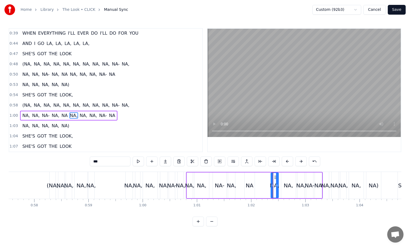
click at [272, 181] on div at bounding box center [272, 185] width 2 height 25
drag, startPoint x: 275, startPoint y: 178, endPoint x: 260, endPoint y: 178, distance: 14.9
click at [260, 178] on icon at bounding box center [261, 177] width 4 height 4
click at [285, 179] on div "NA," at bounding box center [288, 186] width 15 height 26
drag, startPoint x: 285, startPoint y: 175, endPoint x: 270, endPoint y: 176, distance: 15.2
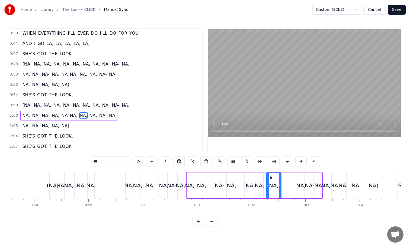
click at [270, 176] on icon at bounding box center [271, 177] width 4 height 4
click at [242, 179] on div "NA, NA, NA- NA, NA NA, NA, NA, NA- NA" at bounding box center [254, 185] width 137 height 27
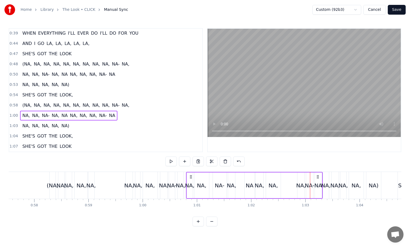
click at [299, 182] on div "NA," at bounding box center [300, 186] width 9 height 8
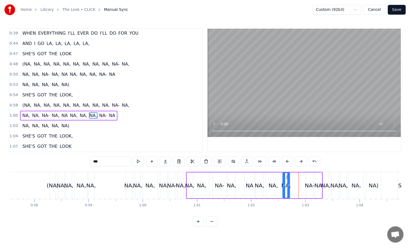
drag, startPoint x: 301, startPoint y: 177, endPoint x: 286, endPoint y: 177, distance: 14.9
click at [286, 177] on icon at bounding box center [287, 177] width 4 height 4
click at [311, 179] on div "NA-" at bounding box center [309, 186] width 7 height 26
drag, startPoint x: 309, startPoint y: 177, endPoint x: 296, endPoint y: 177, distance: 13.8
click at [296, 177] on icon at bounding box center [297, 177] width 4 height 4
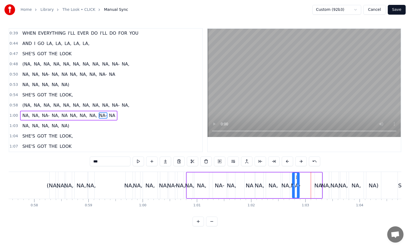
click at [316, 182] on div "NA" at bounding box center [318, 186] width 8 height 8
drag, startPoint x: 318, startPoint y: 177, endPoint x: 305, endPoint y: 177, distance: 13.3
click at [305, 177] on icon at bounding box center [306, 177] width 4 height 4
click at [171, 177] on div "NA-" at bounding box center [172, 185] width 6 height 27
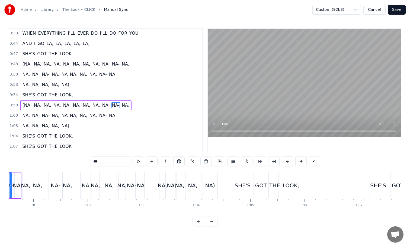
scroll to position [0, 3281]
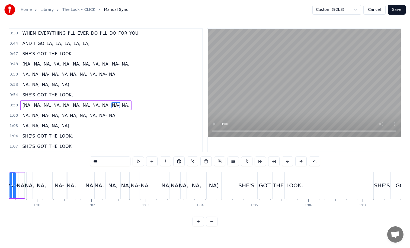
click at [143, 180] on div "NA" at bounding box center [144, 185] width 7 height 27
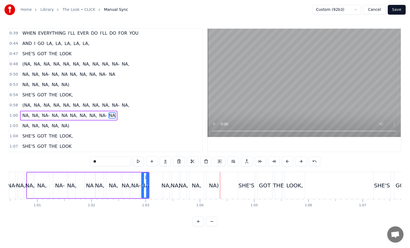
click at [167, 173] on div "NA," at bounding box center [166, 185] width 7 height 27
type input "***"
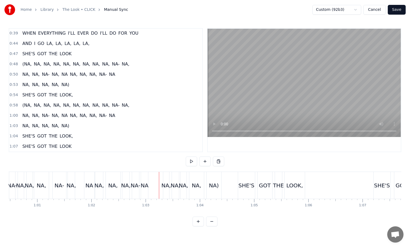
click at [164, 176] on div "NA," at bounding box center [166, 185] width 6 height 27
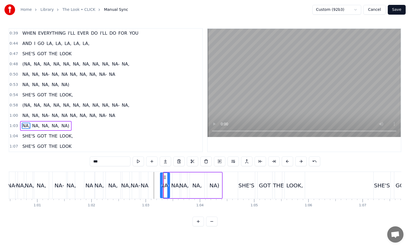
drag, startPoint x: 164, startPoint y: 177, endPoint x: 161, endPoint y: 177, distance: 3.5
click at [161, 177] on div at bounding box center [162, 185] width 2 height 25
drag, startPoint x: 164, startPoint y: 177, endPoint x: 159, endPoint y: 177, distance: 5.2
click at [159, 177] on icon at bounding box center [160, 177] width 4 height 4
click at [213, 176] on div "NA)" at bounding box center [214, 186] width 15 height 26
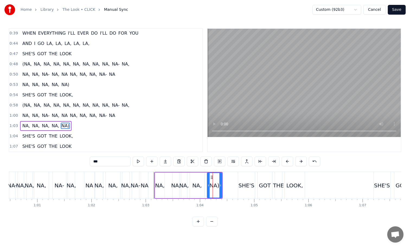
click at [181, 176] on div "NA," at bounding box center [184, 186] width 7 height 26
click at [176, 176] on div "NA," at bounding box center [176, 186] width 7 height 26
drag, startPoint x: 176, startPoint y: 176, endPoint x: 171, endPoint y: 176, distance: 5.2
click at [171, 176] on icon at bounding box center [173, 177] width 4 height 4
click at [183, 177] on div "NA," at bounding box center [184, 186] width 6 height 26
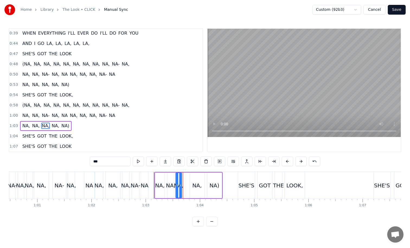
drag, startPoint x: 184, startPoint y: 177, endPoint x: 179, endPoint y: 177, distance: 4.9
click at [179, 177] on icon at bounding box center [180, 177] width 4 height 4
click at [195, 179] on div "NA," at bounding box center [197, 186] width 15 height 26
drag, startPoint x: 195, startPoint y: 177, endPoint x: 190, endPoint y: 177, distance: 5.4
click at [190, 177] on icon at bounding box center [189, 177] width 4 height 4
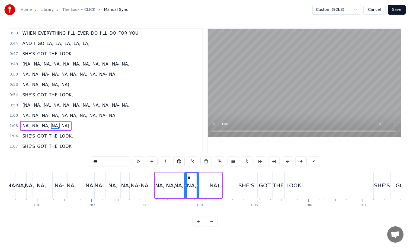
click at [214, 177] on div "NA)" at bounding box center [214, 186] width 15 height 26
type input "***"
drag, startPoint x: 210, startPoint y: 176, endPoint x: 202, endPoint y: 176, distance: 8.1
click at [202, 176] on icon at bounding box center [204, 177] width 4 height 4
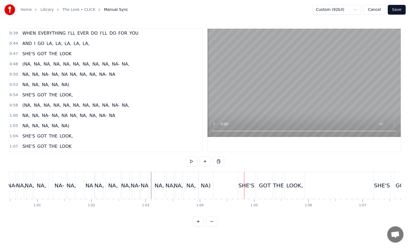
click at [398, 8] on button "Save" at bounding box center [397, 10] width 18 height 10
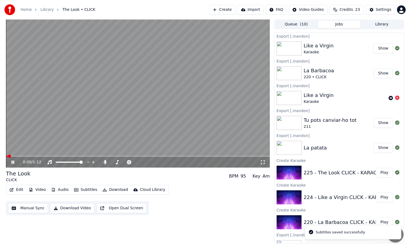
click at [114, 185] on div "Edit Video Audio Subtitles Download Cloud Library" at bounding box center [87, 190] width 163 height 10
click at [114, 189] on button "Download" at bounding box center [115, 190] width 30 height 8
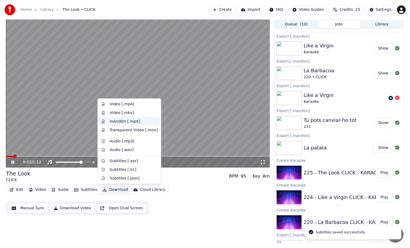
click at [130, 120] on div "InAndOn [.mp4]" at bounding box center [125, 121] width 30 height 5
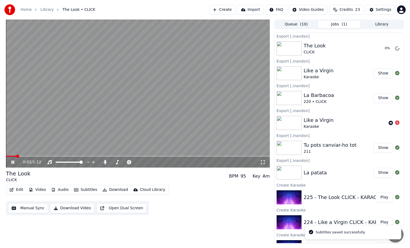
click at [211, 82] on video at bounding box center [138, 94] width 264 height 148
click at [377, 7] on div "Settings" at bounding box center [383, 9] width 15 height 5
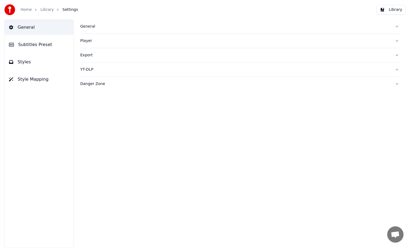
click at [92, 28] on div "General" at bounding box center [235, 26] width 310 height 5
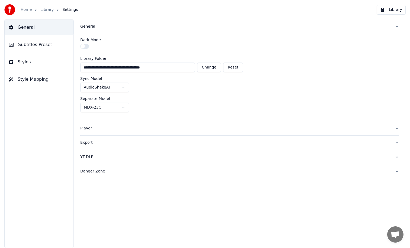
click at [120, 132] on button "Player" at bounding box center [239, 129] width 319 height 14
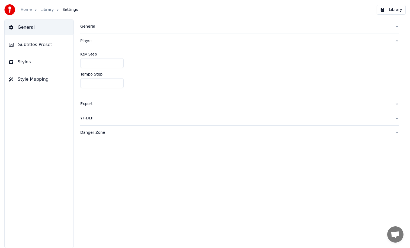
click at [125, 104] on div "Export" at bounding box center [235, 103] width 310 height 5
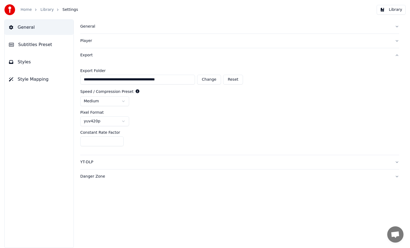
click at [114, 162] on div "YT-DLP" at bounding box center [235, 162] width 310 height 5
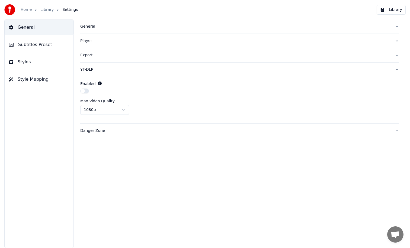
click at [387, 15] on div "Home Library Settings Library" at bounding box center [205, 10] width 410 height 20
click at [387, 12] on button "Library" at bounding box center [391, 10] width 29 height 10
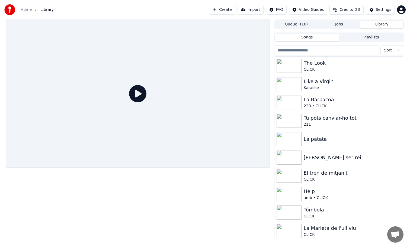
click at [225, 9] on button "Create" at bounding box center [222, 10] width 26 height 10
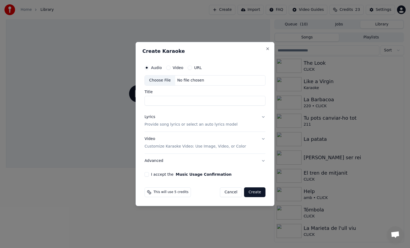
click at [167, 80] on div "Choose File" at bounding box center [160, 81] width 30 height 10
type input "**********"
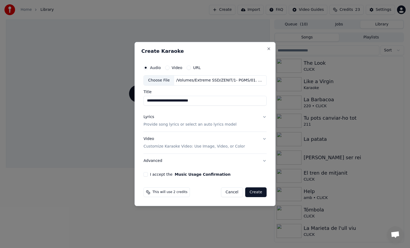
click at [202, 127] on button "Lyrics Provide song lyrics or select an auto lyrics model" at bounding box center [204, 121] width 123 height 22
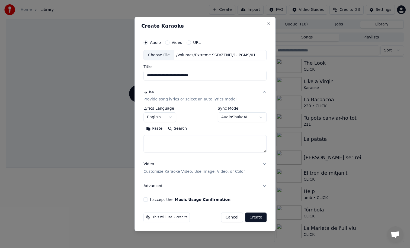
click at [183, 143] on textarea at bounding box center [204, 143] width 123 height 17
paste textarea "**********"
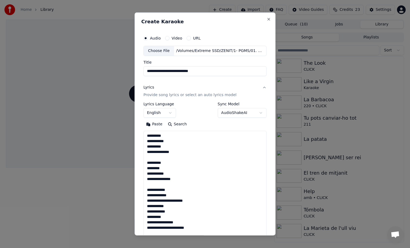
scroll to position [137, 0]
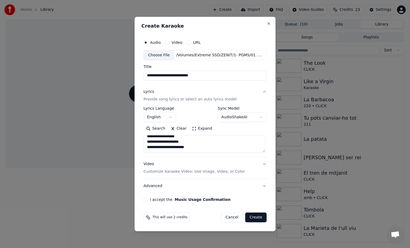
type textarea "**********"
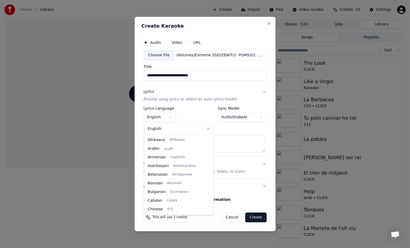
click at [160, 113] on body "**********" at bounding box center [205, 124] width 410 height 248
select select "**"
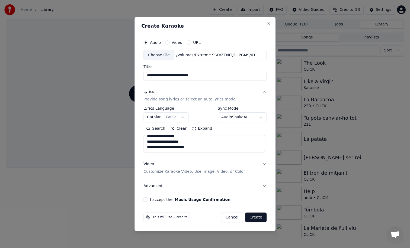
click at [145, 200] on button "I accept the Music Usage Confirmation" at bounding box center [145, 200] width 4 height 4
click at [269, 218] on div "**********" at bounding box center [205, 124] width 141 height 215
click at [262, 218] on button "Create" at bounding box center [255, 218] width 21 height 10
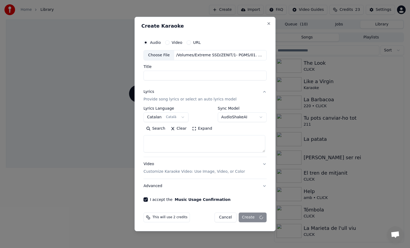
scroll to position [0, 0]
select select
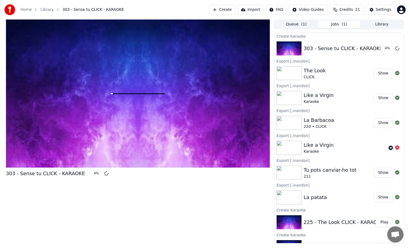
click at [227, 11] on button "Create" at bounding box center [222, 10] width 26 height 10
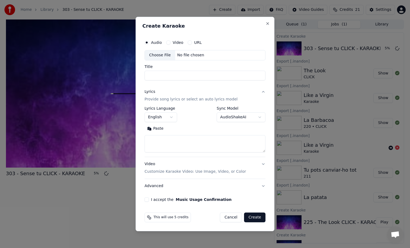
click at [153, 54] on div "Choose File" at bounding box center [160, 55] width 30 height 10
type input "**********"
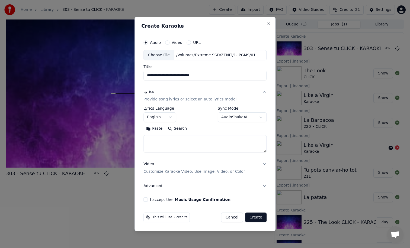
click at [196, 141] on textarea at bounding box center [204, 143] width 123 height 17
paste textarea "**********"
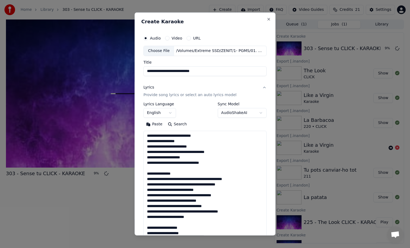
scroll to position [137, 0]
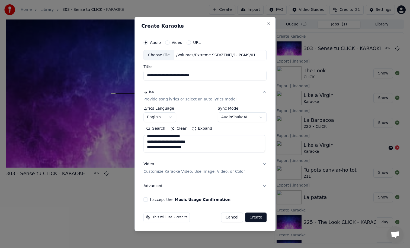
type textarea "**********"
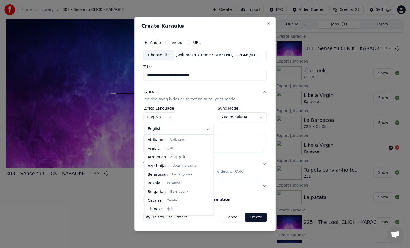
click at [165, 115] on body "Home Library 303 - Sense tu CLICK - KARAOKE Create Import FAQ Video Guides Cred…" at bounding box center [205, 124] width 410 height 248
select select "**"
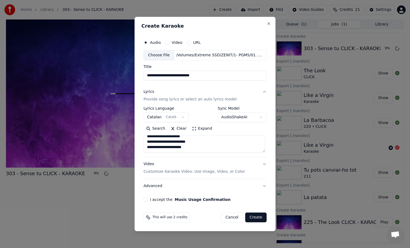
click at [146, 199] on button "I accept the Music Usage Confirmation" at bounding box center [145, 200] width 4 height 4
click at [263, 219] on button "Create" at bounding box center [255, 218] width 21 height 10
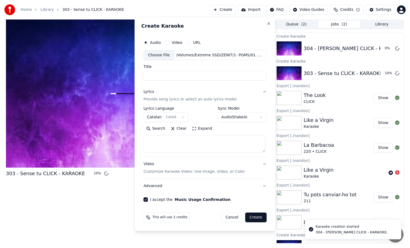
scroll to position [0, 0]
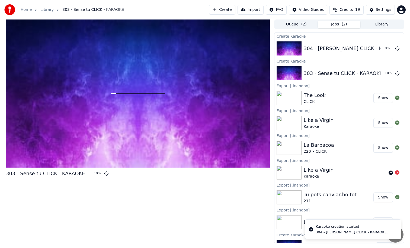
click at [228, 8] on button "Create" at bounding box center [222, 10] width 26 height 10
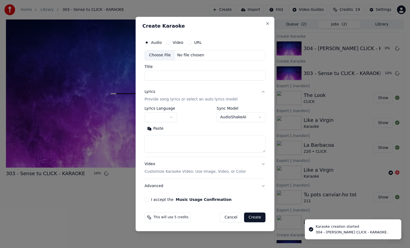
click at [159, 48] on div "Audio Video URL Choose File No file chosen" at bounding box center [205, 48] width 121 height 23
click at [160, 55] on div "Choose File" at bounding box center [160, 55] width 30 height 10
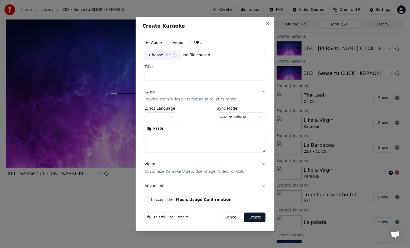
type input "**********"
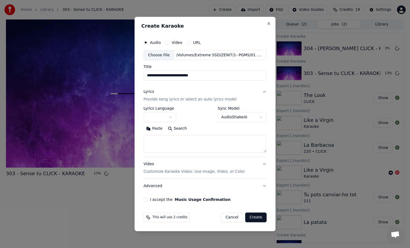
click at [207, 144] on textarea at bounding box center [204, 143] width 123 height 17
paste textarea "**********"
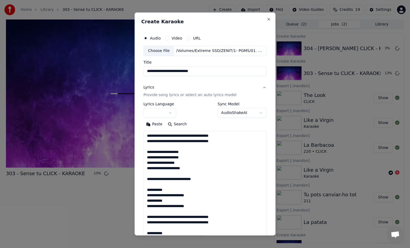
scroll to position [110, 0]
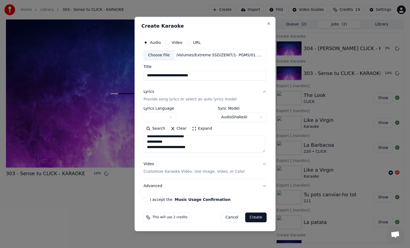
type textarea "**********"
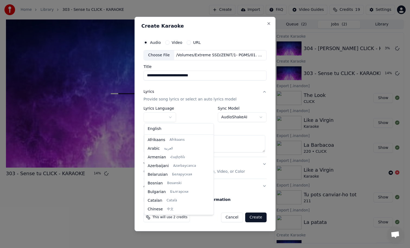
click at [161, 118] on body "Home Library 303 - Sense tu CLICK - KARAOKE Create Import FAQ Video Guides Cred…" at bounding box center [205, 124] width 410 height 248
select select "**"
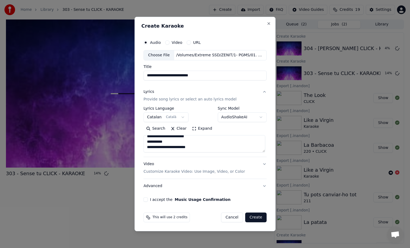
click at [146, 198] on button "I accept the Music Usage Confirmation" at bounding box center [145, 200] width 4 height 4
click at [257, 219] on button "Create" at bounding box center [255, 218] width 21 height 10
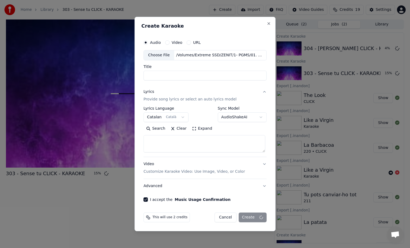
scroll to position [0, 0]
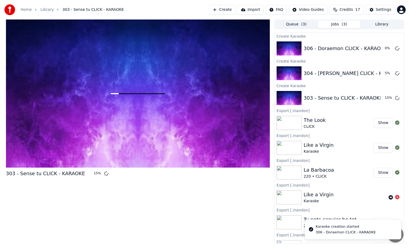
click at [230, 10] on button "Create" at bounding box center [222, 10] width 26 height 10
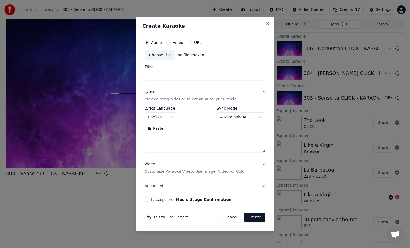
click at [168, 54] on div "Choose File" at bounding box center [160, 55] width 30 height 10
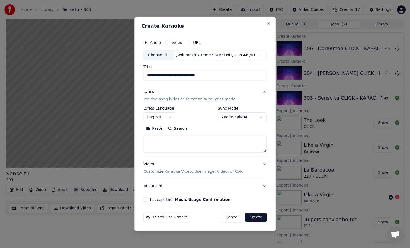
type input "**********"
click at [210, 145] on textarea at bounding box center [204, 143] width 123 height 17
paste textarea "**********"
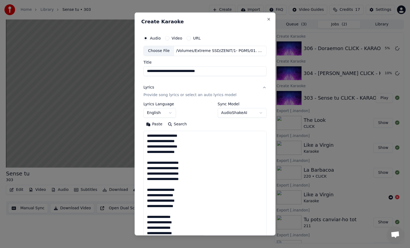
scroll to position [175, 0]
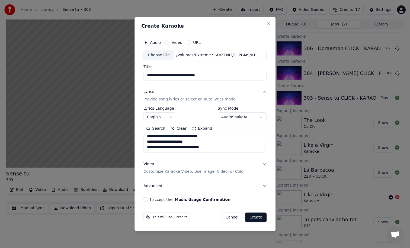
type textarea "**********"
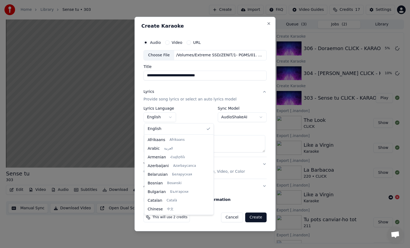
click at [168, 119] on body "Home Library Sense tu • 303 Create Import FAQ Video Guides Credits 17 Settings …" at bounding box center [205, 124] width 410 height 248
select select "**"
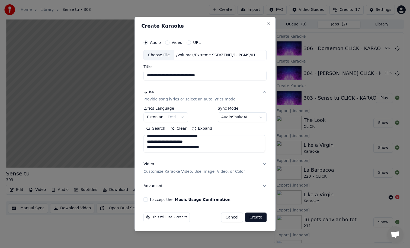
click at [159, 118] on body "Home Library Sense tu • 303 Create Import FAQ Video Guides Credits 17 Settings …" at bounding box center [205, 124] width 410 height 248
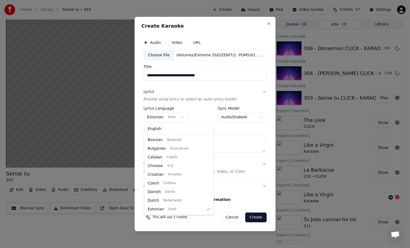
scroll to position [347, 0]
select select "**"
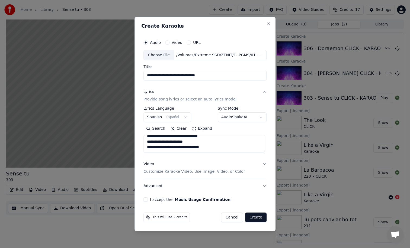
click at [146, 200] on button "I accept the Music Usage Confirmation" at bounding box center [145, 200] width 4 height 4
click at [254, 216] on button "Create" at bounding box center [255, 218] width 21 height 10
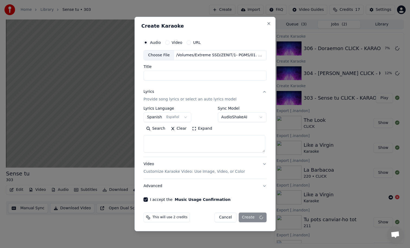
scroll to position [0, 0]
select select
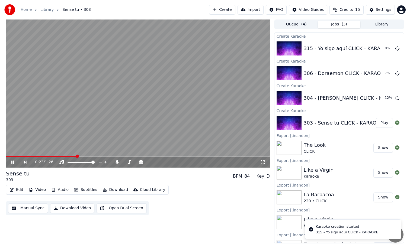
click at [108, 98] on video at bounding box center [138, 94] width 264 height 148
click at [226, 9] on button "Create" at bounding box center [222, 10] width 26 height 10
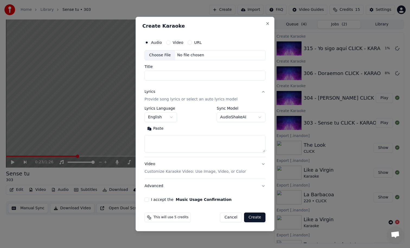
click at [164, 56] on div "Choose File" at bounding box center [160, 55] width 30 height 10
type input "**********"
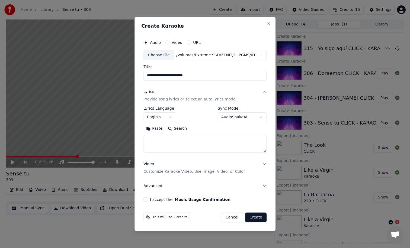
click at [178, 144] on textarea at bounding box center [204, 143] width 123 height 17
paste textarea "**********"
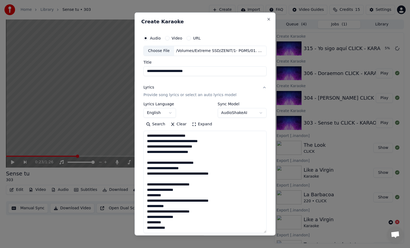
scroll to position [88, 0]
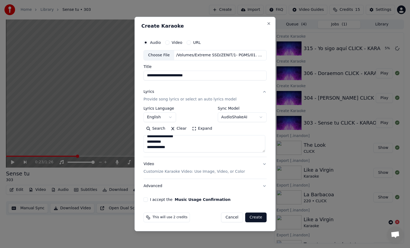
type textarea "**********"
click at [165, 119] on body "Home Library Sense tu • 303 Create Import FAQ Video Guides Credits 15 Settings …" at bounding box center [205, 124] width 410 height 248
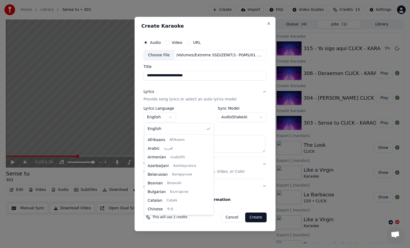
scroll to position [347, 0]
select select "**"
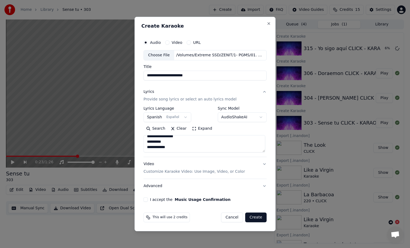
click at [146, 200] on button "I accept the Music Usage Confirmation" at bounding box center [145, 200] width 4 height 4
click at [255, 216] on button "Create" at bounding box center [255, 218] width 21 height 10
select select
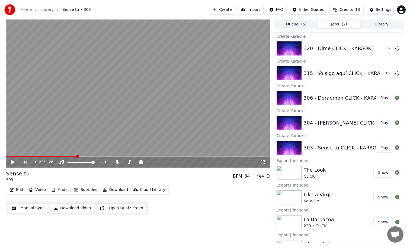
click at [222, 8] on button "Create" at bounding box center [222, 10] width 26 height 10
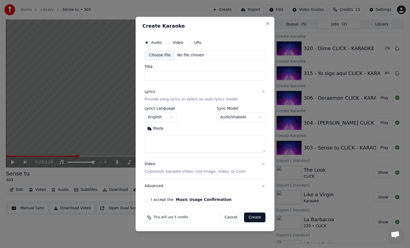
click at [167, 55] on div "Choose File" at bounding box center [160, 55] width 30 height 10
type input "**********"
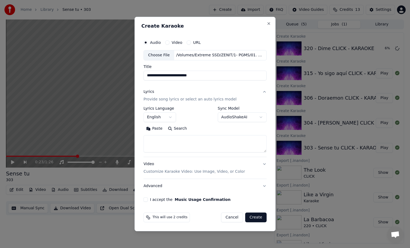
click at [209, 139] on textarea at bounding box center [204, 143] width 123 height 17
paste textarea "**********"
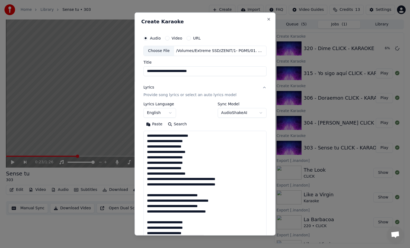
scroll to position [153, 0]
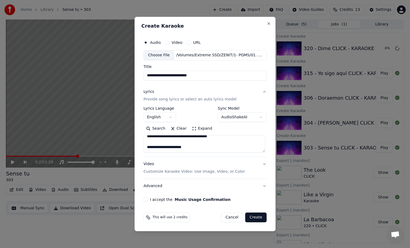
type textarea "**********"
click at [144, 200] on button "I accept the Music Usage Confirmation" at bounding box center [145, 200] width 4 height 4
click at [257, 218] on button "Create" at bounding box center [255, 218] width 21 height 10
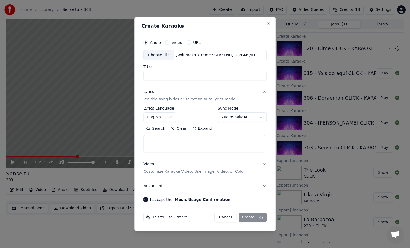
scroll to position [0, 0]
select select
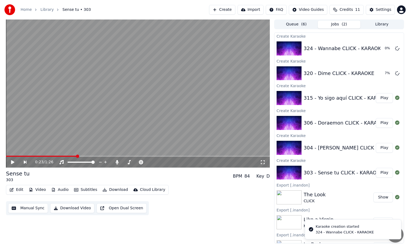
click at [227, 12] on button "Create" at bounding box center [222, 10] width 26 height 10
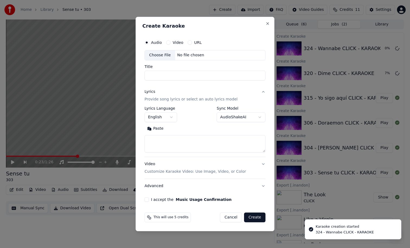
click at [158, 55] on div "Choose File" at bounding box center [160, 55] width 30 height 10
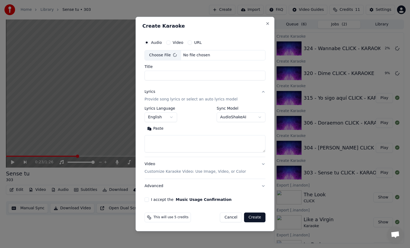
type input "**********"
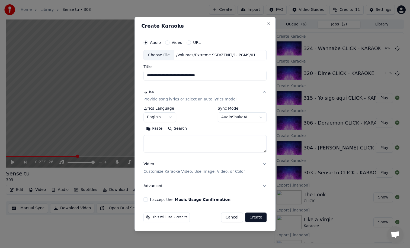
click at [193, 142] on textarea at bounding box center [204, 143] width 123 height 17
paste textarea "**********"
type textarea "**********"
click at [258, 219] on button "Create" at bounding box center [255, 218] width 21 height 10
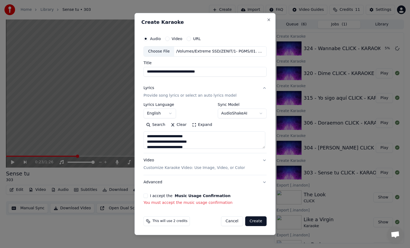
click at [148, 197] on button "I accept the Music Usage Confirmation" at bounding box center [145, 196] width 4 height 4
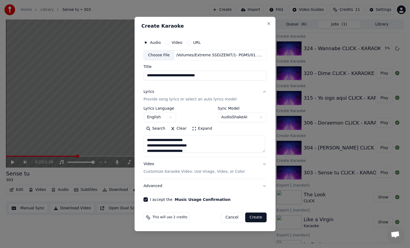
click at [256, 218] on button "Create" at bounding box center [255, 218] width 21 height 10
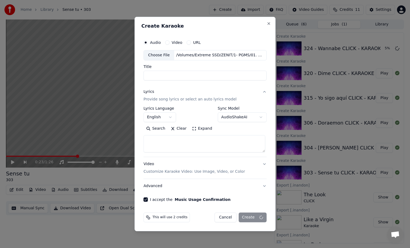
select select
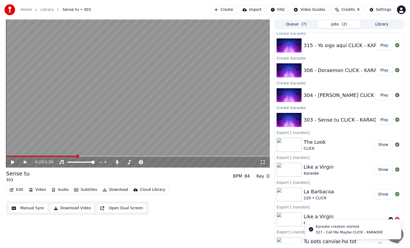
scroll to position [79, 0]
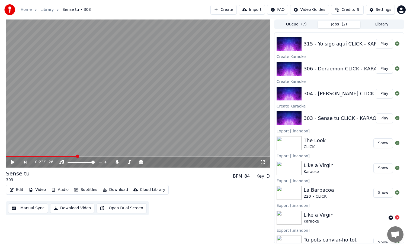
click at [378, 119] on button "Play" at bounding box center [384, 119] width 17 height 10
click at [11, 155] on video at bounding box center [138, 94] width 264 height 148
click at [11, 157] on div "0:09 / 1:26" at bounding box center [138, 162] width 264 height 11
click at [6, 156] on span at bounding box center [6, 156] width 0 height 1
click at [124, 126] on video at bounding box center [138, 94] width 264 height 148
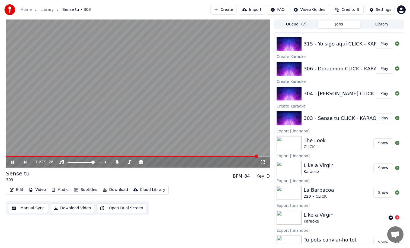
click at [109, 188] on button "Download" at bounding box center [115, 190] width 30 height 8
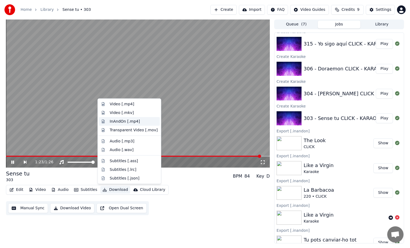
click at [139, 124] on div "InAndOn [.mp4]" at bounding box center [134, 121] width 48 height 5
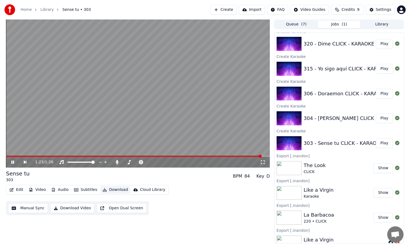
scroll to position [104, 0]
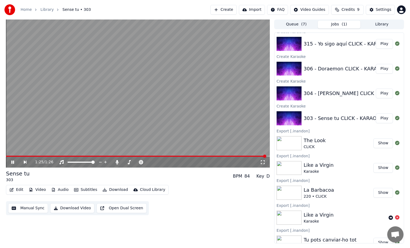
click at [379, 94] on button "Play" at bounding box center [384, 94] width 17 height 10
click at [182, 131] on video at bounding box center [138, 94] width 264 height 148
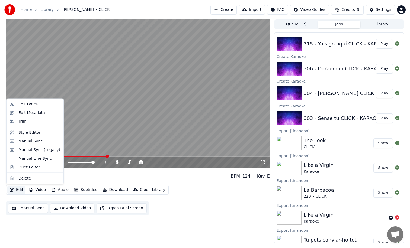
click at [17, 190] on button "Edit" at bounding box center [16, 190] width 18 height 8
click at [36, 143] on div "Manual Sync" at bounding box center [30, 141] width 24 height 5
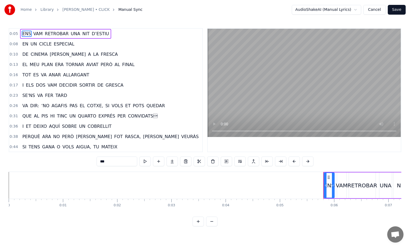
click at [141, 116] on span "CONVIDATS" at bounding box center [142, 116] width 31 height 6
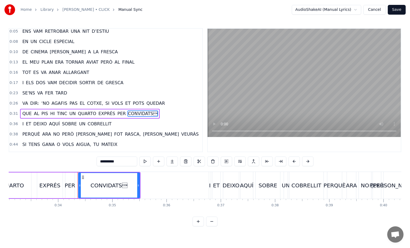
scroll to position [0, 1837]
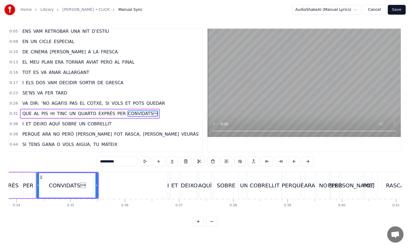
click at [127, 162] on input "**********" at bounding box center [117, 162] width 41 height 10
type input "*********"
click at [402, 8] on button "Save" at bounding box center [397, 10] width 18 height 10
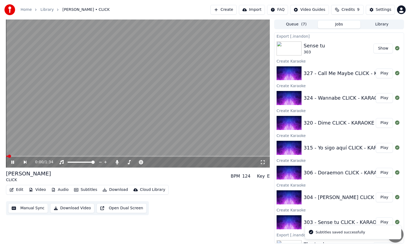
click at [85, 143] on video at bounding box center [138, 94] width 264 height 148
click at [84, 142] on video at bounding box center [138, 94] width 264 height 148
click at [80, 157] on span at bounding box center [138, 156] width 264 height 1
click at [156, 112] on video at bounding box center [138, 94] width 264 height 148
click at [240, 135] on video at bounding box center [138, 94] width 264 height 148
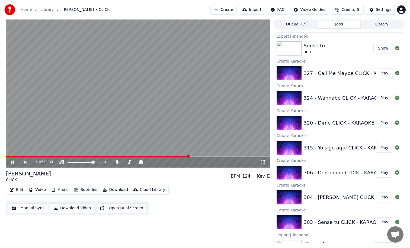
click at [200, 77] on video at bounding box center [138, 94] width 264 height 148
click at [13, 189] on icon "button" at bounding box center [11, 190] width 4 height 4
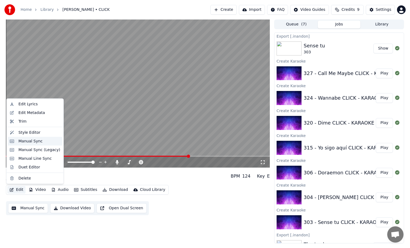
click at [32, 143] on div "Manual Sync" at bounding box center [30, 141] width 24 height 5
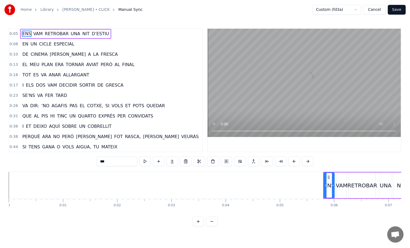
scroll to position [114, 0]
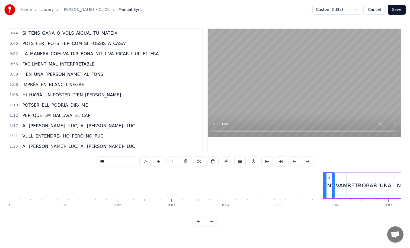
click at [28, 72] on span "EN" at bounding box center [28, 74] width 7 height 6
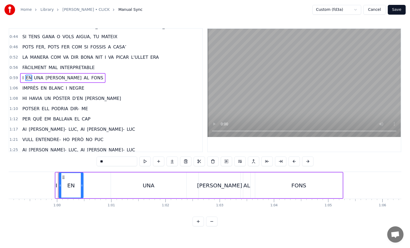
scroll to position [0, 3229]
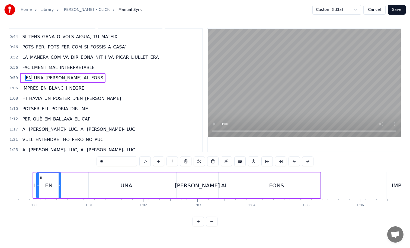
click at [100, 186] on div "UNA" at bounding box center [126, 186] width 75 height 26
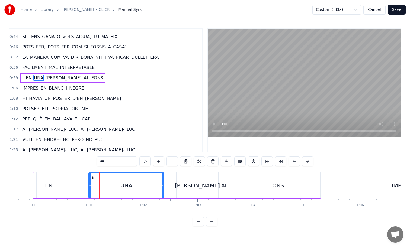
scroll to position [98, 0]
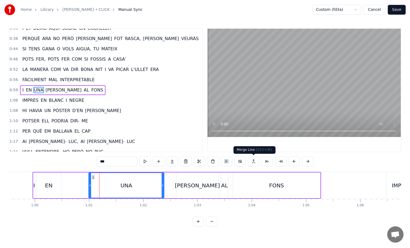
click at [253, 163] on button at bounding box center [253, 162] width 11 height 10
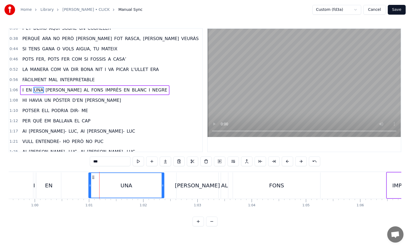
click at [40, 190] on div "EN" at bounding box center [49, 186] width 24 height 26
type input "**"
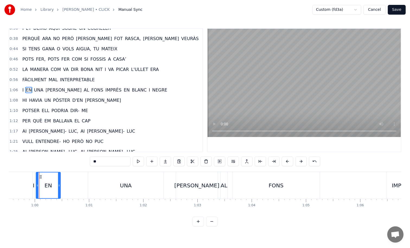
click at [399, 8] on button "Save" at bounding box center [397, 10] width 18 height 10
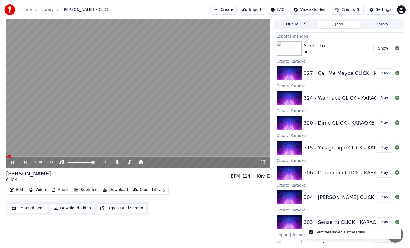
click at [147, 157] on span at bounding box center [138, 156] width 264 height 1
click at [162, 157] on div "0:52 / 1:34" at bounding box center [138, 162] width 264 height 11
click at [168, 155] on video at bounding box center [138, 94] width 264 height 148
click at [169, 157] on span at bounding box center [138, 156] width 264 height 1
click at [170, 136] on video at bounding box center [138, 94] width 264 height 148
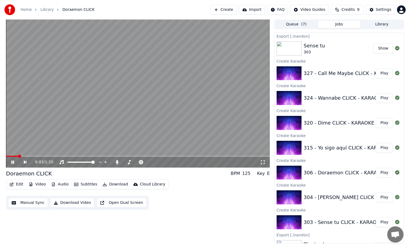
click at [378, 191] on div "304 -[PERSON_NAME] CLICK - KARAOKE. Play" at bounding box center [338, 198] width 129 height 18
click at [379, 198] on button "Play" at bounding box center [384, 198] width 17 height 10
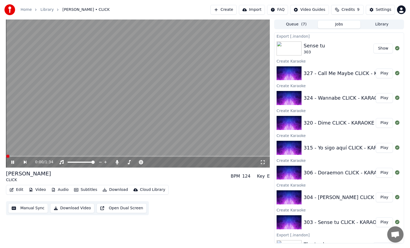
click at [173, 106] on video at bounding box center [138, 94] width 264 height 148
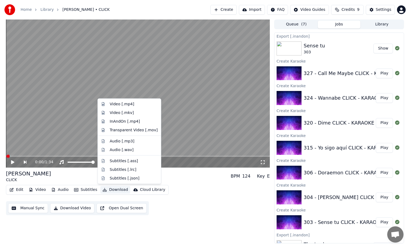
click at [113, 191] on button "Download" at bounding box center [115, 190] width 30 height 8
click at [133, 123] on div "InAndOn [.mp4]" at bounding box center [125, 121] width 30 height 5
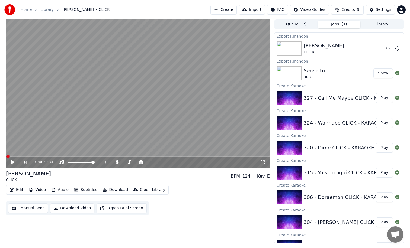
click at [381, 194] on button "Play" at bounding box center [384, 198] width 17 height 10
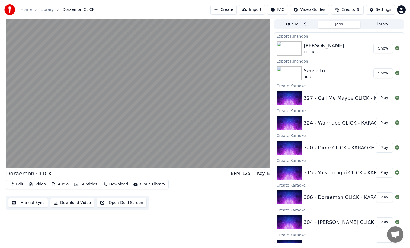
click at [376, 193] on button "Play" at bounding box center [384, 198] width 17 height 10
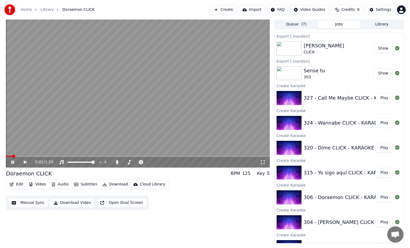
click at [22, 183] on button "Edit" at bounding box center [16, 185] width 18 height 8
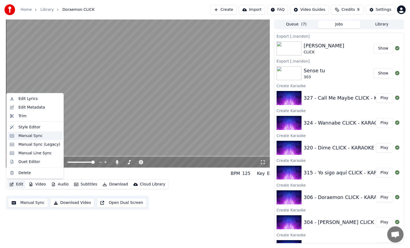
click at [37, 137] on div "Manual Sync" at bounding box center [30, 135] width 24 height 5
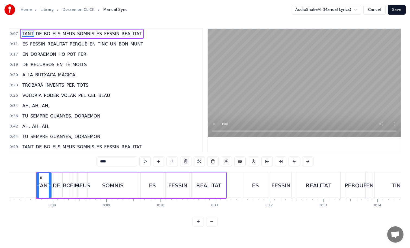
scroll to position [52, 0]
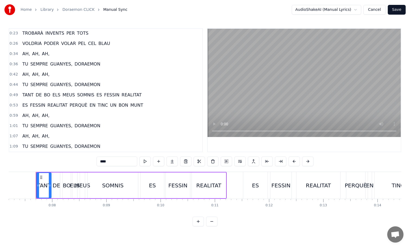
click at [91, 105] on span "EN" at bounding box center [92, 105] width 7 height 6
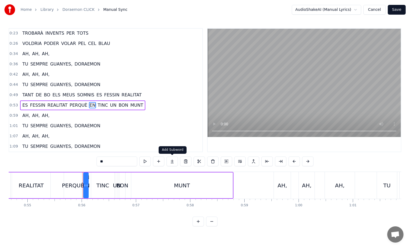
scroll to position [0, 3012]
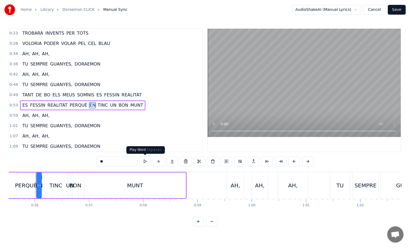
click at [148, 162] on button at bounding box center [144, 162] width 11 height 10
click at [111, 186] on div "MUNT" at bounding box center [134, 186] width 101 height 26
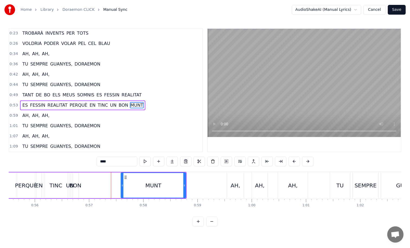
drag, startPoint x: 86, startPoint y: 180, endPoint x: 122, endPoint y: 181, distance: 36.6
click at [122, 181] on div at bounding box center [122, 185] width 2 height 25
click at [77, 185] on div "BON" at bounding box center [75, 186] width 12 height 8
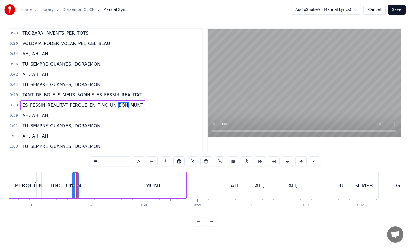
drag, startPoint x: 77, startPoint y: 178, endPoint x: 81, endPoint y: 178, distance: 3.5
click at [78, 178] on div at bounding box center [77, 185] width 2 height 25
drag, startPoint x: 76, startPoint y: 178, endPoint x: 109, endPoint y: 178, distance: 33.4
click at [109, 178] on icon at bounding box center [110, 177] width 4 height 4
click at [70, 178] on div "UN" at bounding box center [70, 186] width 2 height 26
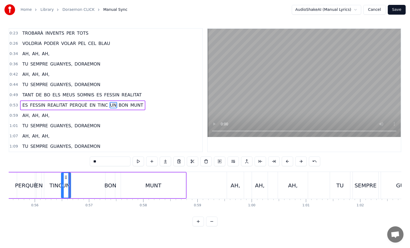
drag, startPoint x: 71, startPoint y: 178, endPoint x: 63, endPoint y: 178, distance: 7.9
click at [63, 178] on div at bounding box center [63, 185] width 2 height 25
drag, startPoint x: 65, startPoint y: 177, endPoint x: 82, endPoint y: 178, distance: 17.1
click at [82, 178] on icon at bounding box center [81, 177] width 4 height 4
drag, startPoint x: 79, startPoint y: 177, endPoint x: 71, endPoint y: 176, distance: 7.9
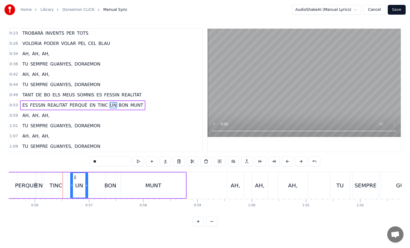
click at [71, 176] on div at bounding box center [72, 185] width 2 height 25
drag, startPoint x: 87, startPoint y: 181, endPoint x: 102, endPoint y: 182, distance: 15.7
click at [102, 182] on div at bounding box center [102, 185] width 2 height 25
click at [113, 185] on div "BON" at bounding box center [110, 186] width 12 height 8
type input "***"
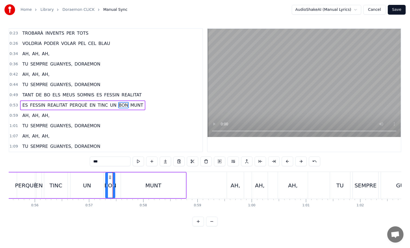
click at [115, 185] on div "BON" at bounding box center [110, 186] width 12 height 8
drag, startPoint x: 114, startPoint y: 184, endPoint x: 118, endPoint y: 184, distance: 3.8
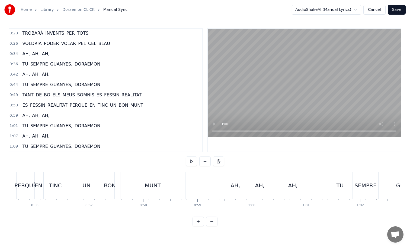
click at [113, 185] on div "BON" at bounding box center [110, 186] width 12 height 8
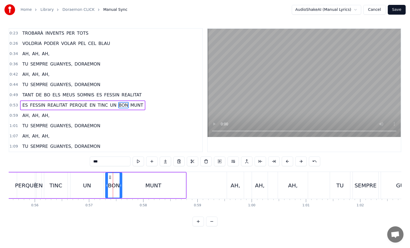
drag, startPoint x: 114, startPoint y: 185, endPoint x: 121, endPoint y: 185, distance: 7.1
click at [121, 185] on icon at bounding box center [121, 186] width 2 height 4
click at [73, 185] on div "UN" at bounding box center [87, 186] width 33 height 26
click at [35, 185] on div "PERQUÈ" at bounding box center [26, 186] width 22 height 8
type input "******"
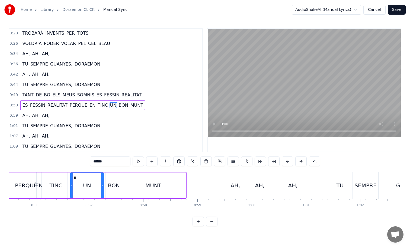
scroll to position [0, 3011]
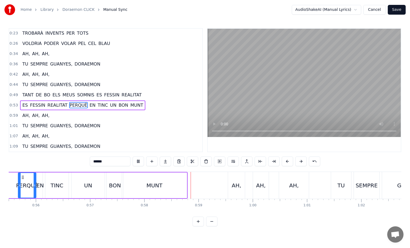
click at [395, 7] on button "Save" at bounding box center [397, 10] width 18 height 10
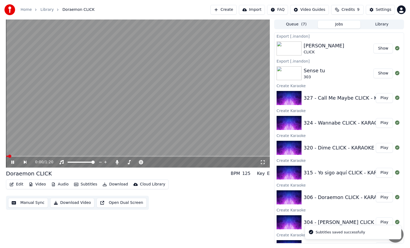
click at [197, 157] on span at bounding box center [138, 156] width 264 height 1
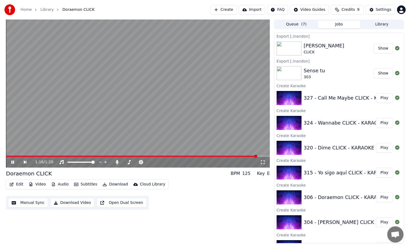
click at [114, 189] on div "Edit Video Audio Subtitles Download Cloud Library" at bounding box center [87, 185] width 163 height 10
click at [115, 183] on button "Download" at bounding box center [115, 185] width 30 height 8
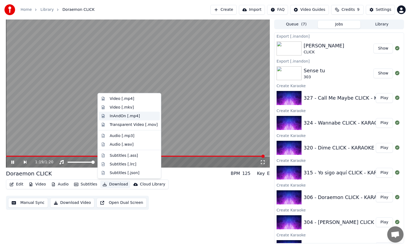
click at [136, 116] on div "InAndOn [.mp4]" at bounding box center [125, 115] width 30 height 5
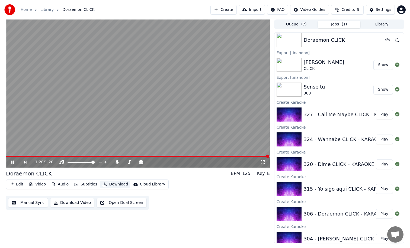
scroll to position [14, 0]
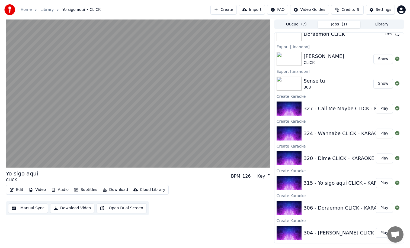
click at [377, 183] on button "Play" at bounding box center [384, 183] width 17 height 10
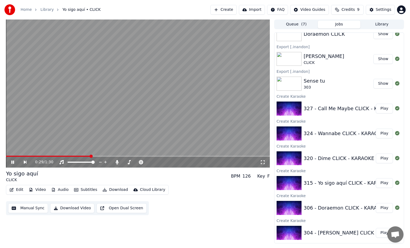
click at [115, 104] on video at bounding box center [138, 94] width 264 height 148
click at [24, 186] on button "Edit" at bounding box center [16, 190] width 18 height 8
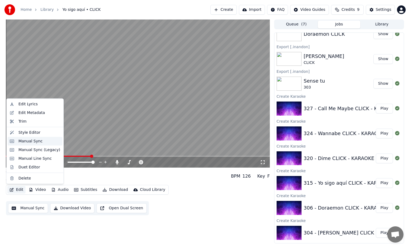
click at [37, 141] on div "Manual Sync" at bounding box center [30, 141] width 24 height 5
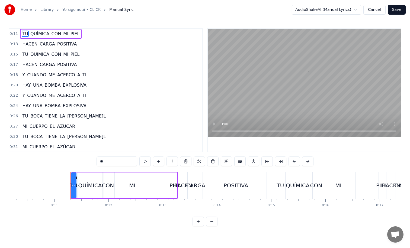
scroll to position [0, 586]
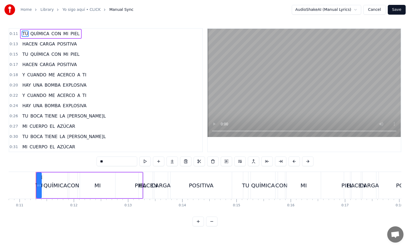
click at [27, 126] on div "MI CUERPO EL AZÚCAR" at bounding box center [48, 127] width 57 height 10
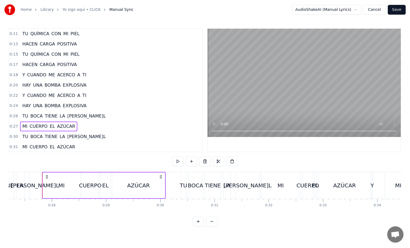
scroll to position [0, 1482]
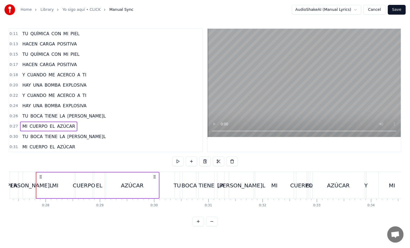
click at [44, 180] on div "MI" at bounding box center [55, 186] width 37 height 26
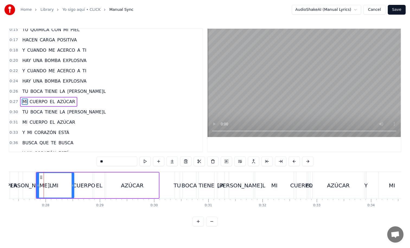
scroll to position [36, 0]
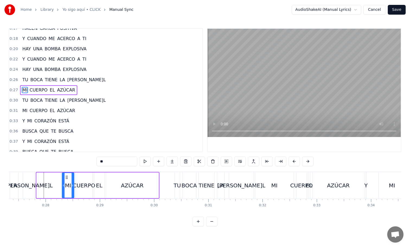
drag, startPoint x: 37, startPoint y: 178, endPoint x: 62, endPoint y: 178, distance: 25.5
click at [62, 178] on div at bounding box center [63, 185] width 2 height 25
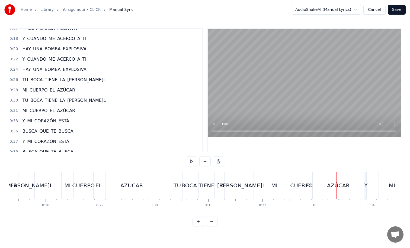
click at [259, 183] on div "MI" at bounding box center [274, 185] width 39 height 27
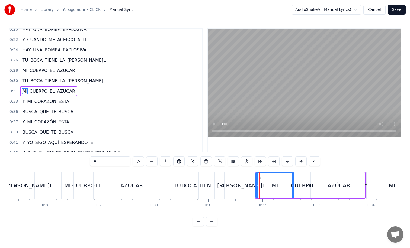
scroll to position [57, 0]
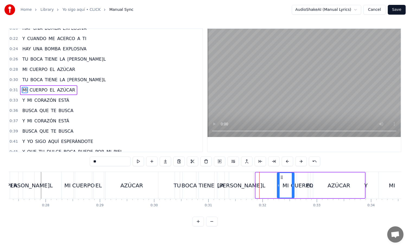
drag, startPoint x: 257, startPoint y: 175, endPoint x: 280, endPoint y: 176, distance: 22.8
click at [280, 176] on div at bounding box center [278, 185] width 2 height 25
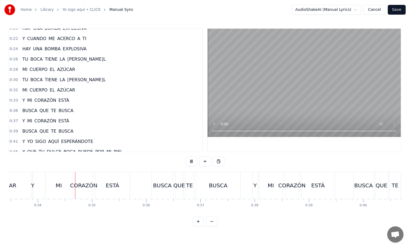
scroll to position [0, 1821]
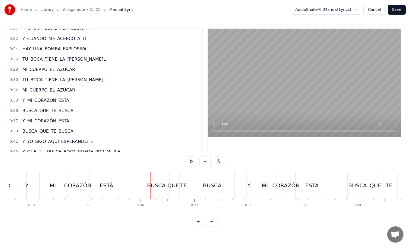
click at [28, 184] on div "Y" at bounding box center [26, 186] width 3 height 8
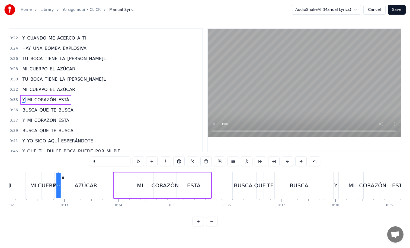
scroll to position [0, 1729]
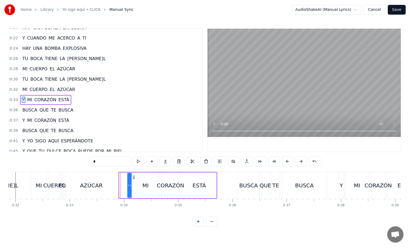
drag, startPoint x: 40, startPoint y: 177, endPoint x: 134, endPoint y: 181, distance: 94.2
click at [134, 181] on div "Y MI CORAZÓN ESTÁ" at bounding box center [168, 185] width 99 height 27
click at [117, 181] on div "AZÚCAR" at bounding box center [91, 185] width 52 height 27
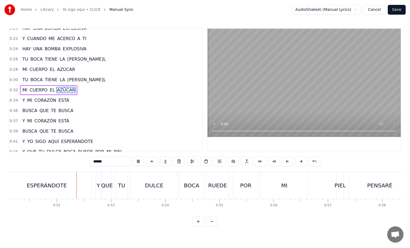
scroll to position [0, 2774]
click at [274, 192] on div "MI" at bounding box center [283, 185] width 47 height 27
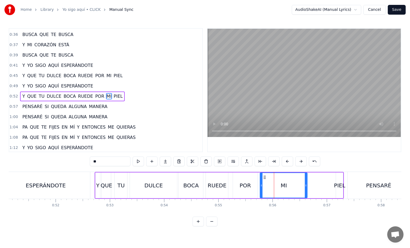
scroll to position [139, 0]
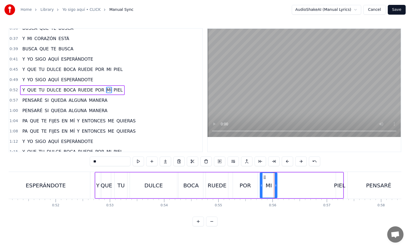
drag, startPoint x: 307, startPoint y: 186, endPoint x: 276, endPoint y: 185, distance: 30.1
click at [276, 185] on icon at bounding box center [276, 186] width 2 height 4
click at [340, 184] on div "PIEL" at bounding box center [339, 186] width 11 height 8
drag, startPoint x: 340, startPoint y: 176, endPoint x: 285, endPoint y: 175, distance: 55.6
click at [285, 175] on div "PIEL" at bounding box center [284, 185] width 7 height 25
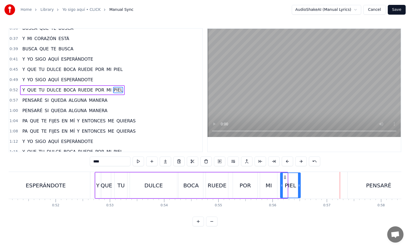
drag, startPoint x: 287, startPoint y: 179, endPoint x: 300, endPoint y: 179, distance: 13.0
click at [300, 179] on div at bounding box center [299, 185] width 2 height 25
click at [241, 180] on div "POR" at bounding box center [245, 186] width 24 height 26
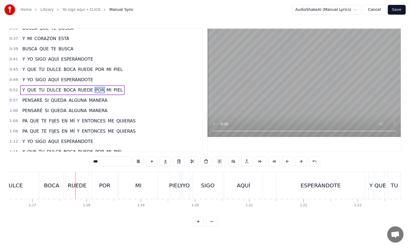
scroll to position [0, 4157]
click at [173, 180] on div "PIEL" at bounding box center [171, 185] width 9 height 27
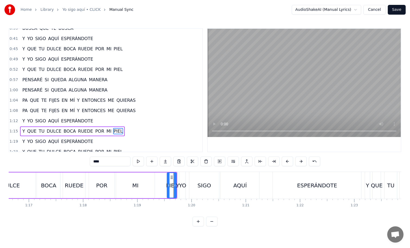
scroll to position [165, 0]
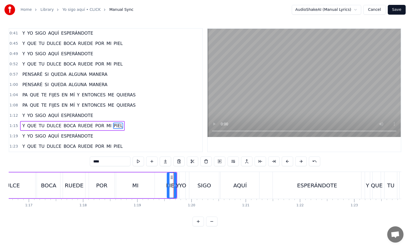
click at [150, 180] on div "MI" at bounding box center [135, 186] width 39 height 26
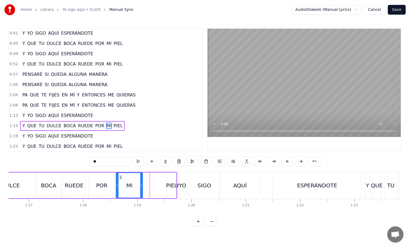
drag, startPoint x: 154, startPoint y: 180, endPoint x: 142, endPoint y: 180, distance: 11.7
click at [142, 180] on div at bounding box center [141, 185] width 2 height 25
click at [172, 182] on div "PIEL" at bounding box center [171, 186] width 11 height 8
type input "****"
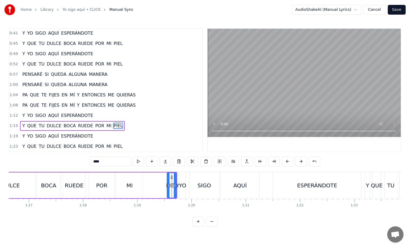
drag, startPoint x: 172, startPoint y: 177, endPoint x: 147, endPoint y: 178, distance: 25.0
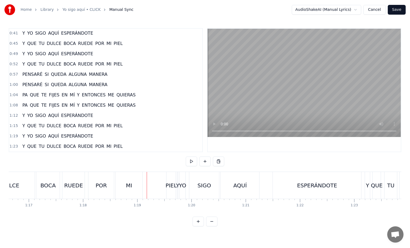
click at [168, 178] on div "PIEL" at bounding box center [171, 185] width 9 height 27
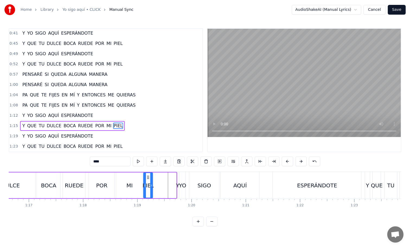
drag, startPoint x: 171, startPoint y: 176, endPoint x: 147, endPoint y: 178, distance: 23.7
click at [147, 178] on icon at bounding box center [148, 177] width 4 height 4
click at [99, 180] on div "POR" at bounding box center [101, 186] width 25 height 26
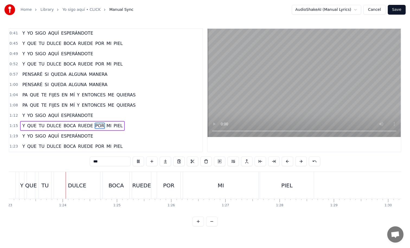
scroll to position [0, 4505]
click at [240, 181] on div "MI" at bounding box center [218, 185] width 75 height 27
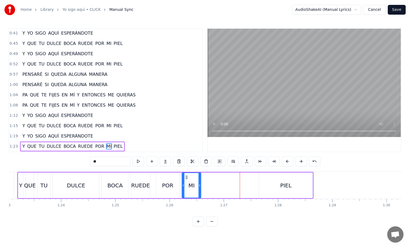
drag, startPoint x: 256, startPoint y: 179, endPoint x: 201, endPoint y: 181, distance: 54.5
click at [201, 181] on div at bounding box center [200, 185] width 2 height 25
click at [271, 181] on div "PIEL" at bounding box center [286, 186] width 54 height 26
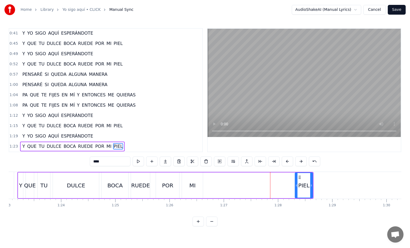
drag, startPoint x: 260, startPoint y: 178, endPoint x: 297, endPoint y: 178, distance: 36.3
click at [297, 178] on div at bounding box center [296, 185] width 2 height 25
drag, startPoint x: 300, startPoint y: 177, endPoint x: 209, endPoint y: 177, distance: 90.9
click at [209, 177] on icon at bounding box center [209, 177] width 4 height 4
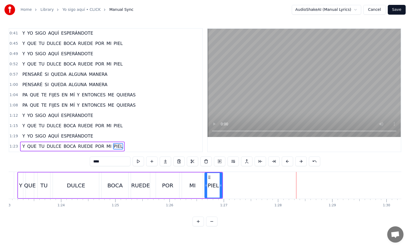
click at [186, 179] on div "MI" at bounding box center [192, 186] width 21 height 26
type input "**"
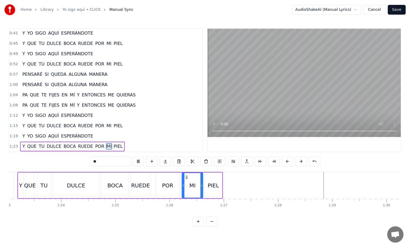
click at [394, 8] on button "Save" at bounding box center [397, 10] width 18 height 10
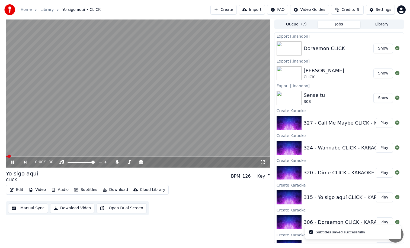
click at [112, 192] on button "Download" at bounding box center [115, 190] width 30 height 8
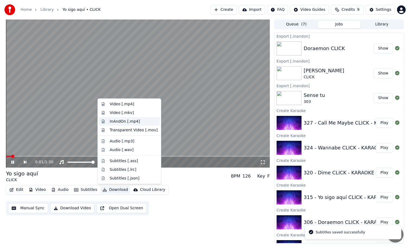
click at [133, 124] on div "InAndOn [.mp4]" at bounding box center [125, 121] width 30 height 5
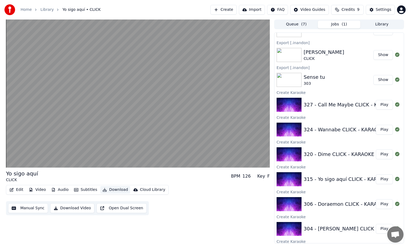
scroll to position [48, 0]
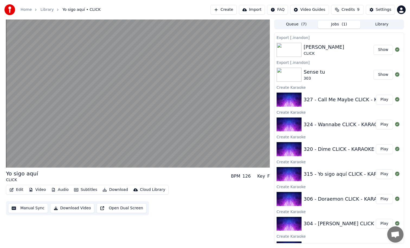
click at [376, 151] on button "Play" at bounding box center [384, 150] width 17 height 10
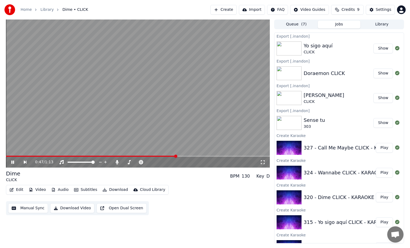
click at [191, 132] on video at bounding box center [138, 94] width 264 height 148
click at [15, 190] on button "Edit" at bounding box center [16, 190] width 18 height 8
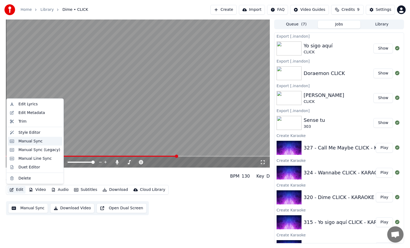
click at [36, 144] on div "Manual Sync" at bounding box center [30, 141] width 24 height 5
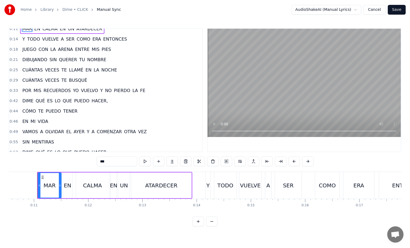
scroll to position [0, 573]
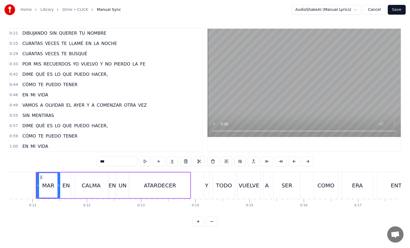
click at [66, 86] on span "TENER" at bounding box center [70, 85] width 15 height 6
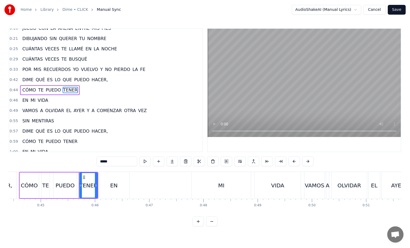
scroll to position [0, 2452]
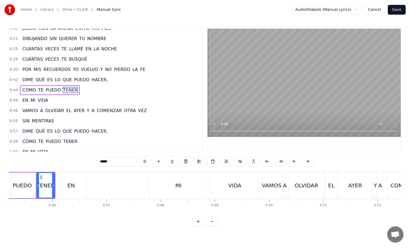
click at [80, 179] on div "EN" at bounding box center [71, 185] width 31 height 27
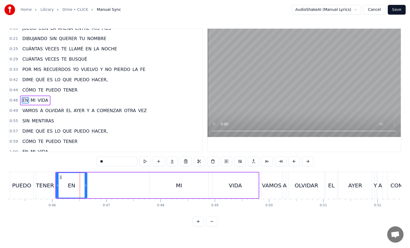
scroll to position [36, 0]
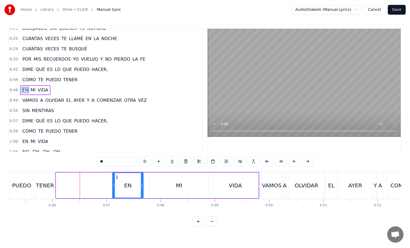
drag, startPoint x: 59, startPoint y: 177, endPoint x: 116, endPoint y: 177, distance: 56.4
click at [116, 177] on icon at bounding box center [117, 177] width 4 height 4
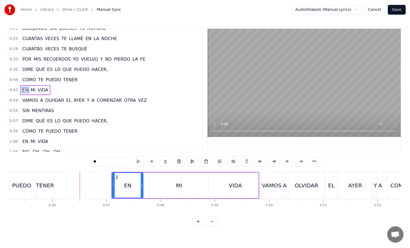
click at [153, 178] on div "MI" at bounding box center [178, 186] width 59 height 26
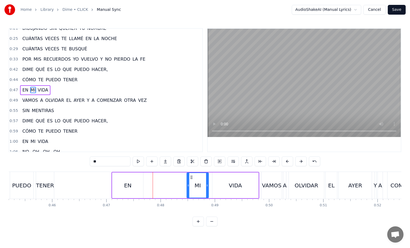
drag, startPoint x: 151, startPoint y: 177, endPoint x: 188, endPoint y: 176, distance: 37.4
click at [188, 176] on div at bounding box center [188, 185] width 2 height 25
click at [124, 180] on div "EN" at bounding box center [127, 186] width 31 height 26
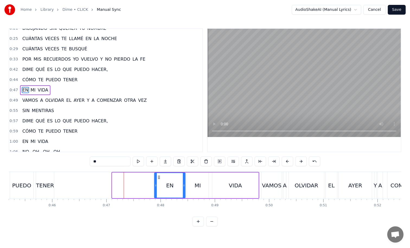
drag, startPoint x: 116, startPoint y: 177, endPoint x: 158, endPoint y: 176, distance: 42.0
click at [158, 176] on icon at bounding box center [159, 177] width 4 height 4
drag, startPoint x: 155, startPoint y: 182, endPoint x: 161, endPoint y: 182, distance: 6.2
click at [161, 182] on div at bounding box center [160, 185] width 2 height 25
click at [51, 184] on div "TENER" at bounding box center [45, 186] width 18 height 8
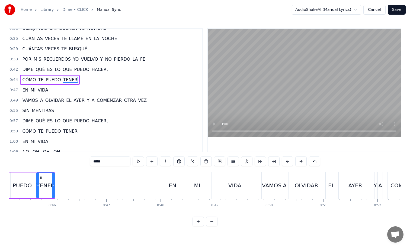
scroll to position [26, 0]
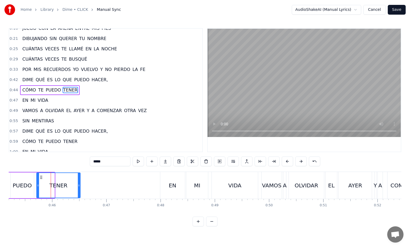
drag, startPoint x: 54, startPoint y: 184, endPoint x: 81, endPoint y: 183, distance: 26.9
click at [80, 184] on icon at bounding box center [79, 186] width 2 height 4
click at [24, 183] on div "PUEDO" at bounding box center [22, 186] width 19 height 8
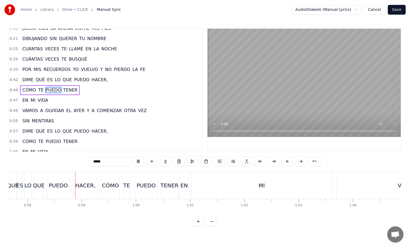
scroll to position [0, 3129]
click at [180, 185] on div "EN" at bounding box center [183, 186] width 8 height 8
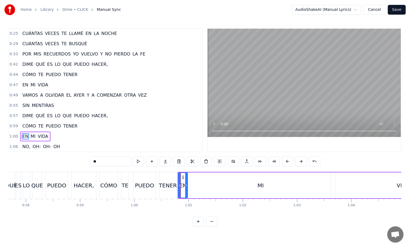
scroll to position [42, 0]
drag, startPoint x: 182, startPoint y: 176, endPoint x: 236, endPoint y: 178, distance: 53.7
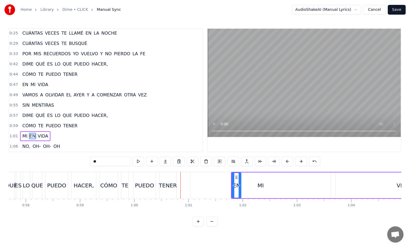
click at [198, 182] on div "MI" at bounding box center [260, 186] width 141 height 26
type input "**"
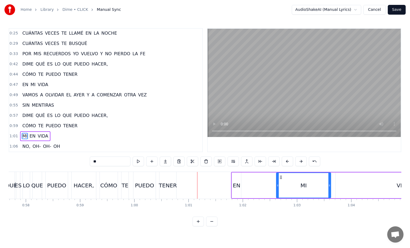
drag, startPoint x: 191, startPoint y: 179, endPoint x: 278, endPoint y: 186, distance: 87.3
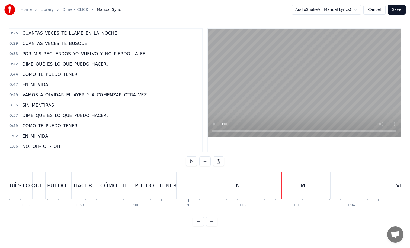
click at [292, 190] on div "MI" at bounding box center [303, 185] width 53 height 27
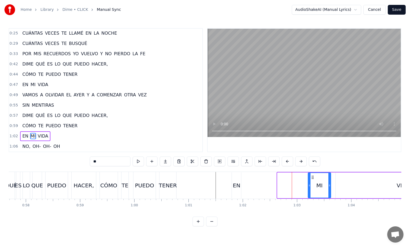
drag, startPoint x: 279, startPoint y: 182, endPoint x: 310, endPoint y: 183, distance: 31.2
click at [310, 183] on div at bounding box center [309, 185] width 2 height 25
click at [235, 183] on div "EN" at bounding box center [237, 186] width 8 height 8
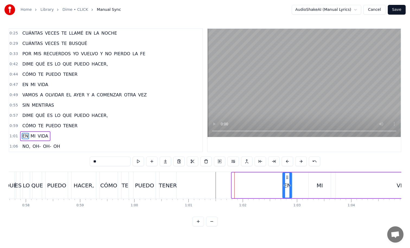
drag, startPoint x: 236, startPoint y: 176, endPoint x: 287, endPoint y: 177, distance: 51.3
click at [287, 177] on icon at bounding box center [287, 177] width 4 height 4
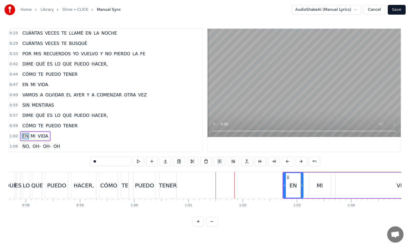
drag, startPoint x: 292, startPoint y: 181, endPoint x: 303, endPoint y: 181, distance: 11.1
click at [303, 181] on div at bounding box center [302, 185] width 2 height 25
click at [143, 183] on div "PUEDO" at bounding box center [144, 186] width 19 height 8
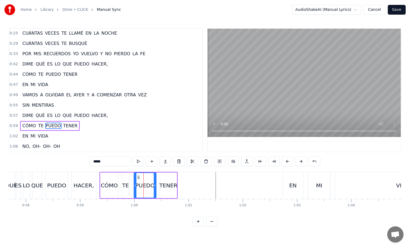
click at [173, 183] on div "TENER" at bounding box center [168, 186] width 18 height 8
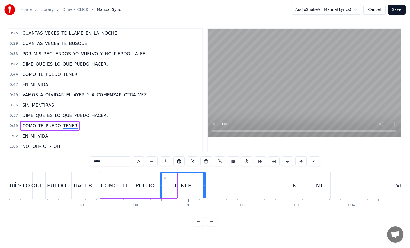
drag, startPoint x: 175, startPoint y: 181, endPoint x: 205, endPoint y: 182, distance: 29.0
click at [205, 182] on div at bounding box center [204, 185] width 2 height 25
click at [141, 178] on div "PUEDO" at bounding box center [145, 186] width 22 height 26
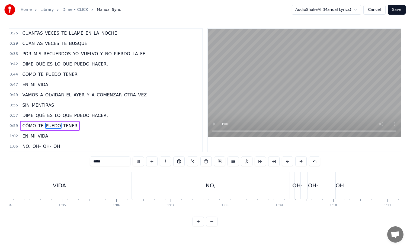
scroll to position [0, 3475]
click at [275, 187] on div "NO," at bounding box center [208, 185] width 158 height 27
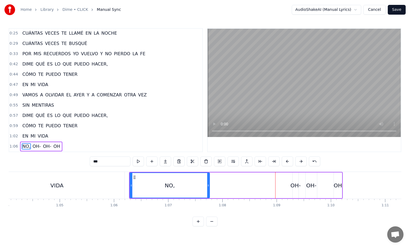
drag, startPoint x: 286, startPoint y: 186, endPoint x: 195, endPoint y: 182, distance: 91.2
click at [207, 182] on div at bounding box center [208, 185] width 2 height 25
click at [155, 185] on div "NO," at bounding box center [163, 185] width 66 height 25
click at [294, 184] on div "OH-" at bounding box center [295, 186] width 10 height 8
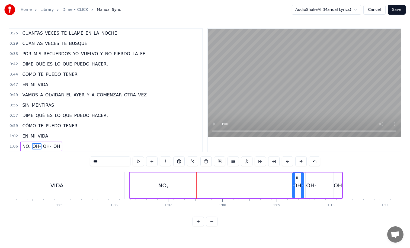
drag, startPoint x: 298, startPoint y: 183, endPoint x: 306, endPoint y: 183, distance: 8.7
click at [304, 184] on icon at bounding box center [302, 186] width 2 height 4
drag, startPoint x: 297, startPoint y: 177, endPoint x: 204, endPoint y: 177, distance: 93.3
click at [204, 177] on icon at bounding box center [204, 177] width 4 height 4
click at [309, 181] on div "OH-" at bounding box center [311, 186] width 11 height 26
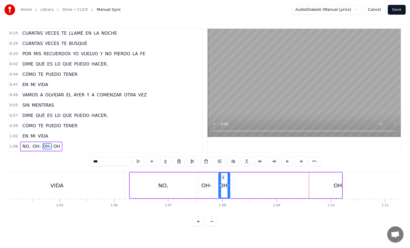
drag, startPoint x: 310, startPoint y: 178, endPoint x: 221, endPoint y: 178, distance: 88.7
click at [221, 178] on icon at bounding box center [223, 177] width 4 height 4
click at [340, 181] on div "OH" at bounding box center [338, 186] width 8 height 26
drag, startPoint x: 337, startPoint y: 176, endPoint x: 236, endPoint y: 181, distance: 101.3
click at [236, 181] on div "OH" at bounding box center [237, 185] width 8 height 25
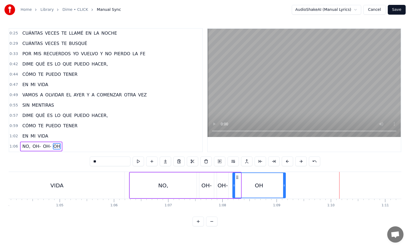
drag, startPoint x: 239, startPoint y: 181, endPoint x: 283, endPoint y: 180, distance: 44.8
click at [283, 180] on div at bounding box center [284, 185] width 2 height 25
click at [167, 181] on div "NO," at bounding box center [163, 186] width 67 height 26
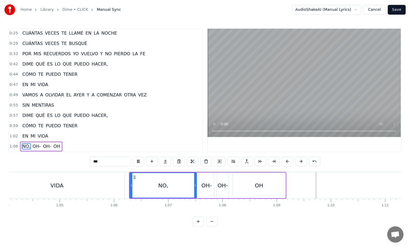
click at [284, 155] on div "0:11 MAR EN CALMA EN UN ATARDECER 0:14 Y TODO VUELVE A SER COMO ERA ENTONCES 0:…" at bounding box center [205, 127] width 393 height 199
click at [191, 187] on div "NO," at bounding box center [163, 185] width 66 height 25
click at [68, 177] on div "VIDA" at bounding box center [56, 185] width 135 height 27
type input "****"
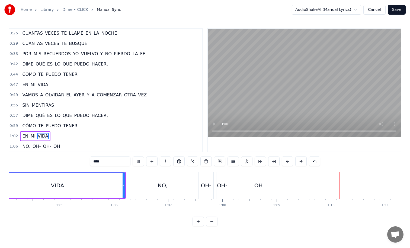
click at [400, 12] on button "Save" at bounding box center [397, 10] width 18 height 10
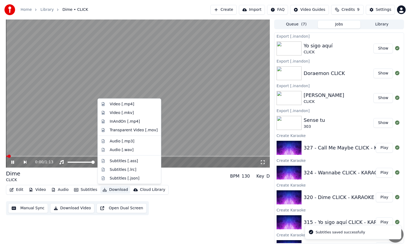
click at [115, 188] on button "Download" at bounding box center [115, 190] width 30 height 8
click at [139, 123] on div "InAndOn [.mp4]" at bounding box center [134, 121] width 48 height 5
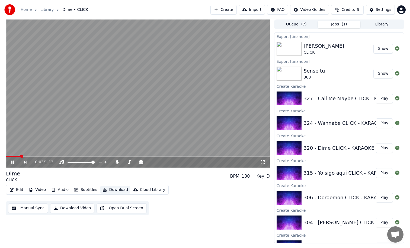
scroll to position [82, 0]
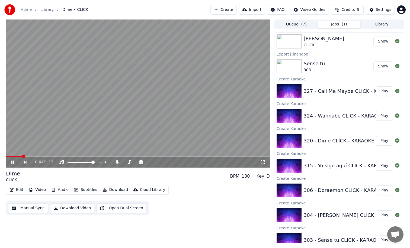
click at [376, 117] on button "Play" at bounding box center [384, 116] width 17 height 10
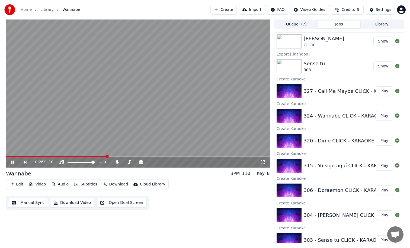
click at [179, 121] on video at bounding box center [138, 94] width 264 height 148
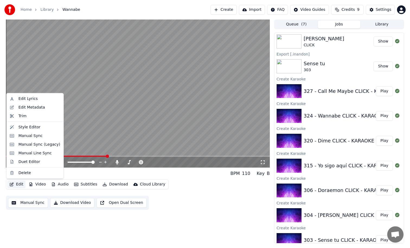
click at [20, 184] on button "Edit" at bounding box center [16, 185] width 18 height 8
click at [36, 135] on div "Manual Sync" at bounding box center [30, 135] width 24 height 5
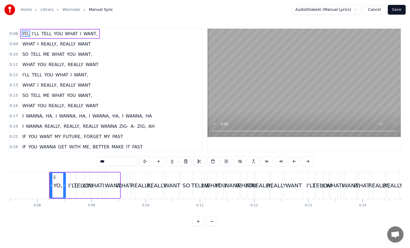
scroll to position [0, 419]
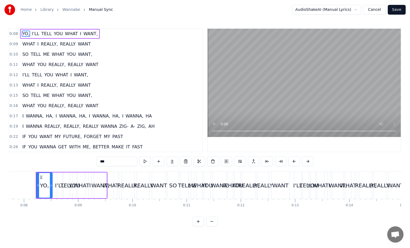
click at [60, 98] on span "WHAT" at bounding box center [58, 95] width 14 height 6
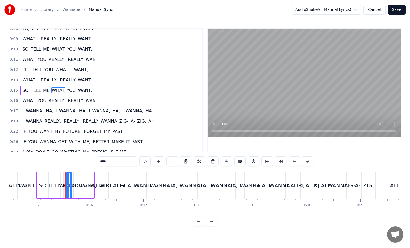
scroll to position [0, 817]
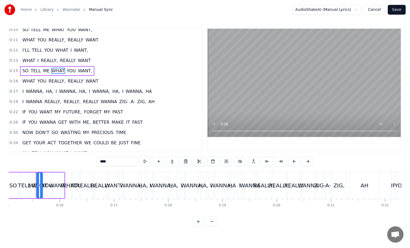
click at [66, 111] on span "FUTURE," at bounding box center [73, 112] width 20 height 6
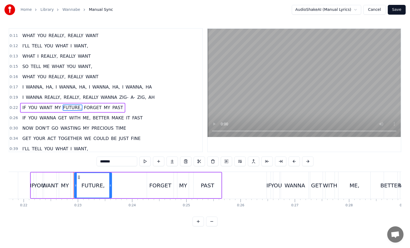
scroll to position [0, 1216]
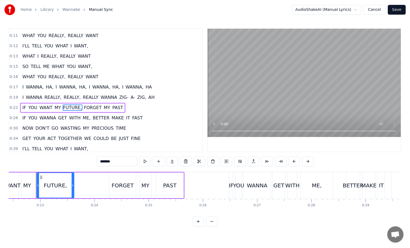
click at [116, 177] on div "FORGET" at bounding box center [122, 186] width 27 height 26
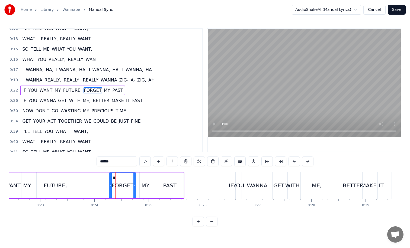
scroll to position [47, 0]
drag, startPoint x: 110, startPoint y: 178, endPoint x: 100, endPoint y: 179, distance: 9.5
click at [100, 179] on div at bounding box center [101, 185] width 2 height 25
click at [71, 180] on div "FUTURE," at bounding box center [55, 186] width 37 height 26
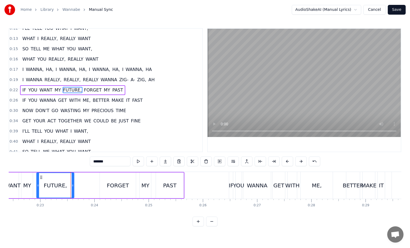
click at [135, 183] on div "FORGET" at bounding box center [118, 186] width 36 height 26
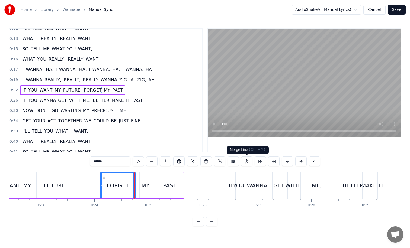
click at [244, 159] on button at bounding box center [246, 162] width 11 height 10
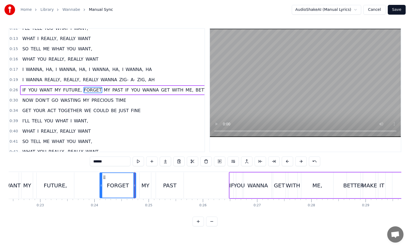
click at [41, 190] on div "FUTURE," at bounding box center [55, 186] width 37 height 26
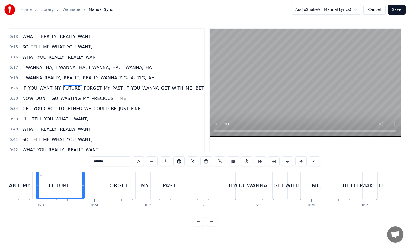
drag, startPoint x: 72, startPoint y: 186, endPoint x: 85, endPoint y: 186, distance: 12.5
click at [84, 186] on icon at bounding box center [83, 186] width 2 height 4
drag, startPoint x: 84, startPoint y: 183, endPoint x: 81, endPoint y: 183, distance: 3.3
click at [81, 183] on div at bounding box center [81, 186] width 2 height 26
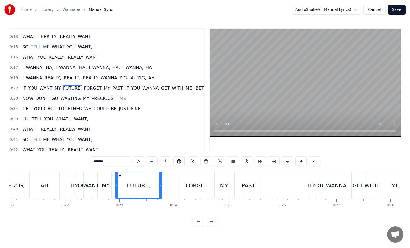
scroll to position [0, 1123]
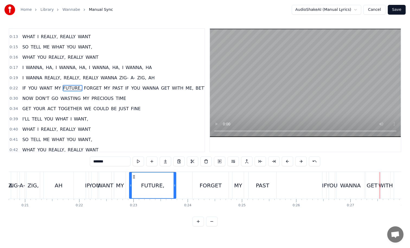
click at [51, 183] on div "AH" at bounding box center [59, 185] width 30 height 27
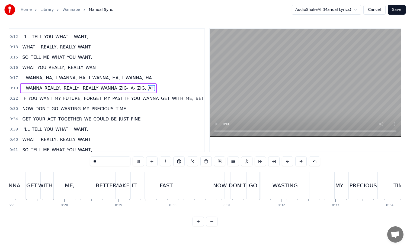
scroll to position [0, 1467]
click at [339, 188] on div "MY" at bounding box center [336, 186] width 8 height 8
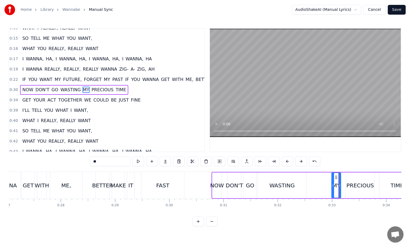
scroll to position [59, 0]
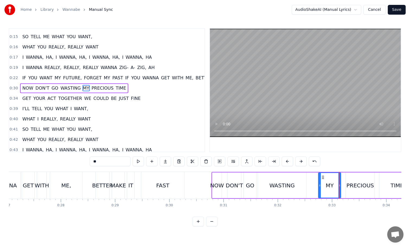
drag, startPoint x: 332, startPoint y: 186, endPoint x: 318, endPoint y: 186, distance: 13.6
click at [319, 186] on icon at bounding box center [320, 186] width 2 height 4
click at [289, 186] on div "WASTING" at bounding box center [281, 186] width 25 height 8
type input "*******"
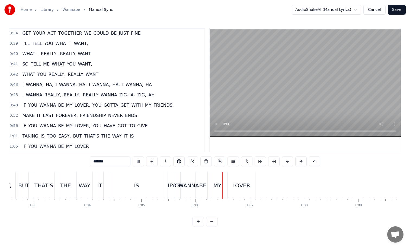
scroll to position [0, 3424]
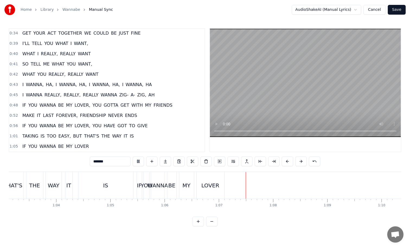
click at [400, 9] on button "Save" at bounding box center [397, 10] width 18 height 10
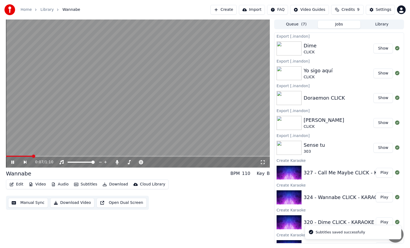
click at [33, 157] on span at bounding box center [138, 156] width 264 height 1
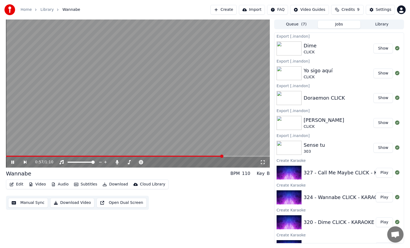
click at [180, 97] on video at bounding box center [138, 94] width 264 height 148
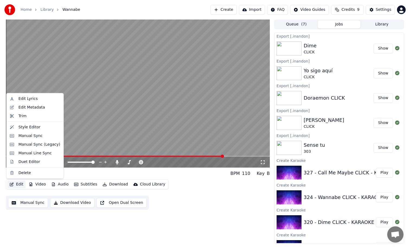
click at [16, 183] on button "Edit" at bounding box center [16, 185] width 18 height 8
click at [21, 138] on div "Manual Sync" at bounding box center [30, 135] width 24 height 5
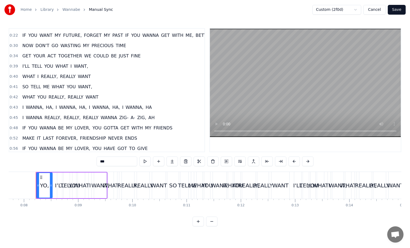
scroll to position [128, 0]
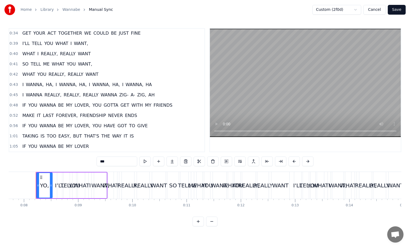
click at [49, 115] on span "LAST" at bounding box center [48, 116] width 12 height 7
click at [61, 113] on span "FOREVER," at bounding box center [66, 116] width 23 height 6
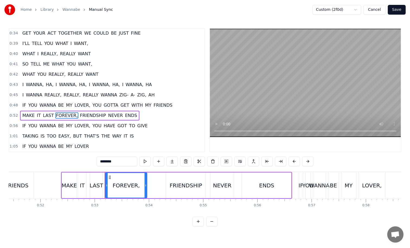
scroll to position [0, 2858]
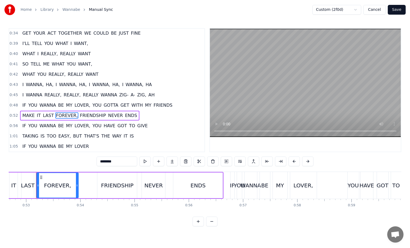
click at [69, 103] on span "MY" at bounding box center [69, 105] width 8 height 6
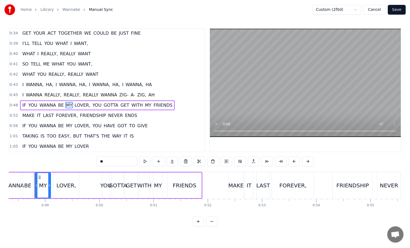
scroll to position [0, 2620]
click at [72, 184] on div "LOVER," at bounding box center [68, 186] width 20 height 8
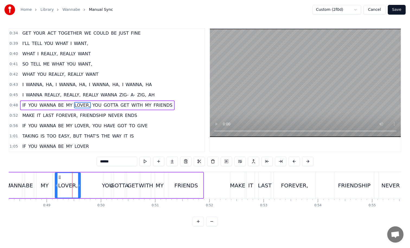
click at [105, 184] on div "YOU" at bounding box center [107, 186] width 11 height 8
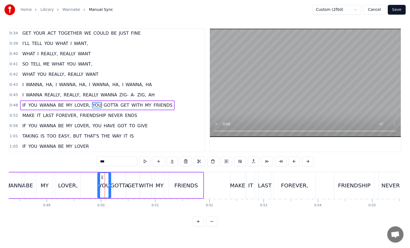
drag, startPoint x: 105, startPoint y: 178, endPoint x: 99, endPoint y: 178, distance: 6.2
click at [99, 178] on div at bounding box center [99, 185] width 2 height 25
click at [59, 190] on div "LOVER," at bounding box center [67, 186] width 25 height 26
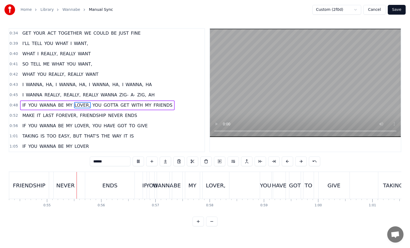
scroll to position [0, 2959]
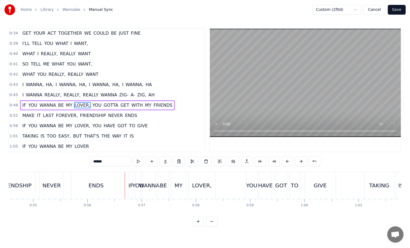
click at [253, 183] on div "YOU" at bounding box center [251, 186] width 11 height 8
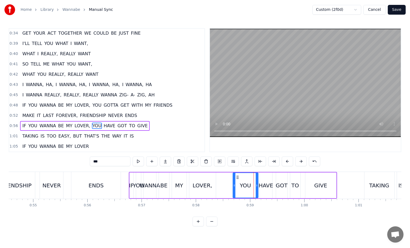
drag, startPoint x: 248, startPoint y: 181, endPoint x: 234, endPoint y: 181, distance: 13.8
click at [234, 181] on div at bounding box center [234, 185] width 2 height 25
click at [205, 183] on div "LOVER," at bounding box center [203, 186] width 20 height 8
type input "******"
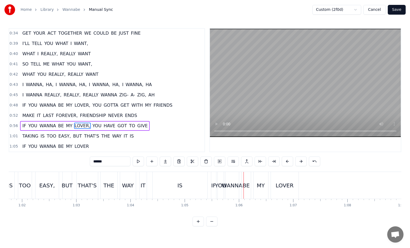
scroll to position [0, 3394]
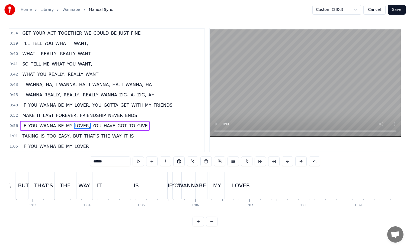
click at [399, 8] on button "Save" at bounding box center [397, 10] width 18 height 10
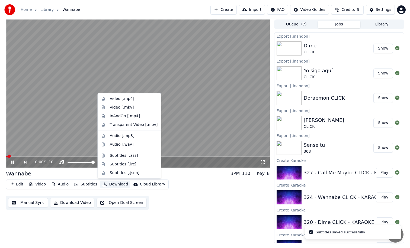
click at [115, 182] on button "Download" at bounding box center [115, 185] width 30 height 8
click at [141, 117] on div "InAndOn [.mp4]" at bounding box center [134, 115] width 48 height 5
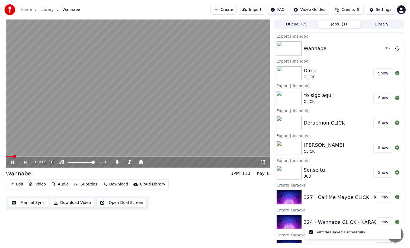
click at [208, 71] on video at bounding box center [138, 94] width 264 height 148
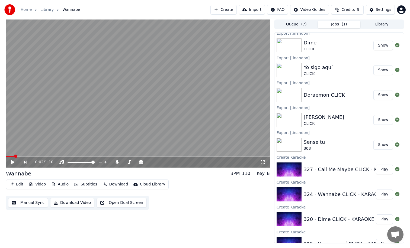
scroll to position [27, 0]
click at [383, 170] on button "Play" at bounding box center [384, 170] width 17 height 10
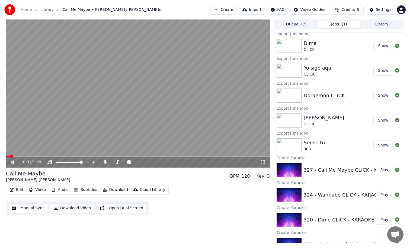
click at [214, 117] on video at bounding box center [138, 94] width 264 height 148
click at [216, 140] on video at bounding box center [138, 94] width 264 height 148
click at [152, 130] on video at bounding box center [138, 94] width 264 height 148
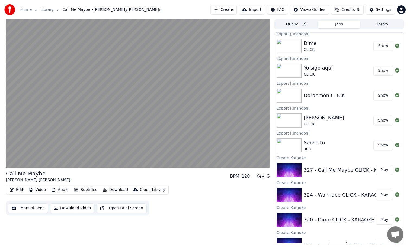
click at [116, 190] on button "Download" at bounding box center [115, 190] width 30 height 8
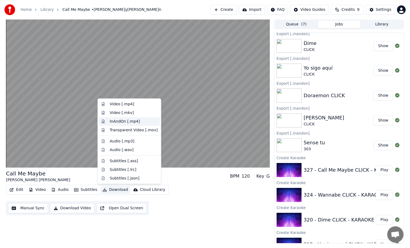
click at [135, 122] on div "InAndOn [.mp4]" at bounding box center [125, 121] width 30 height 5
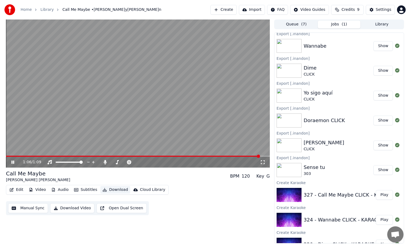
scroll to position [52, 0]
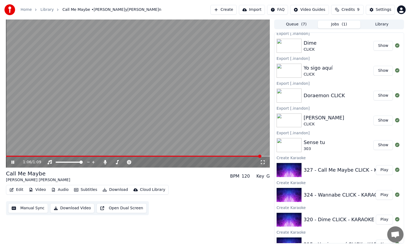
click at [182, 107] on video at bounding box center [138, 94] width 264 height 148
